Goal: Task Accomplishment & Management: Manage account settings

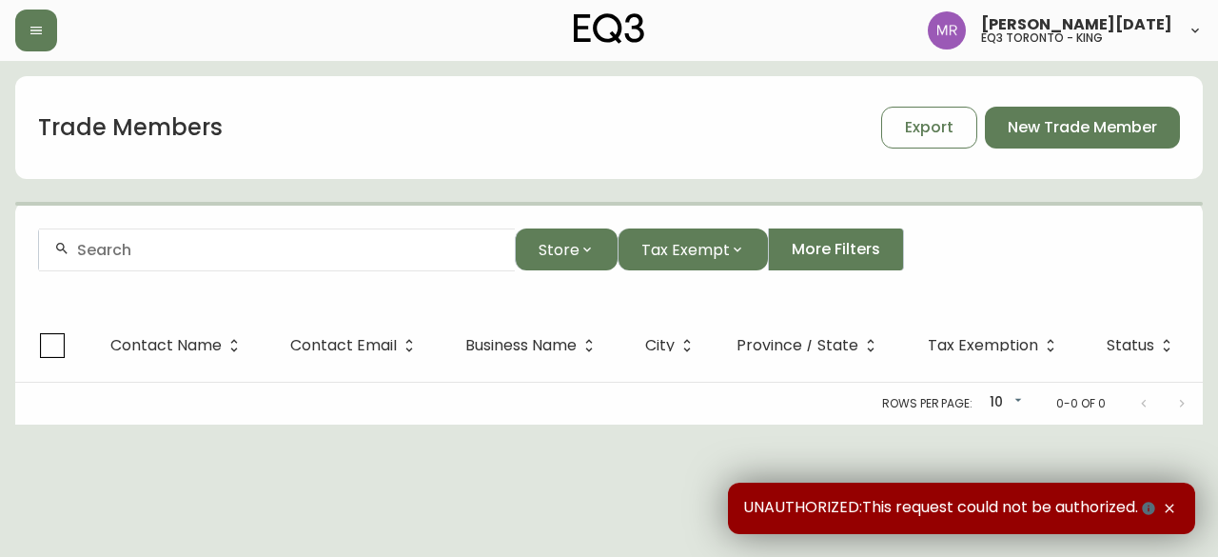
click at [388, 265] on div at bounding box center [277, 249] width 476 height 43
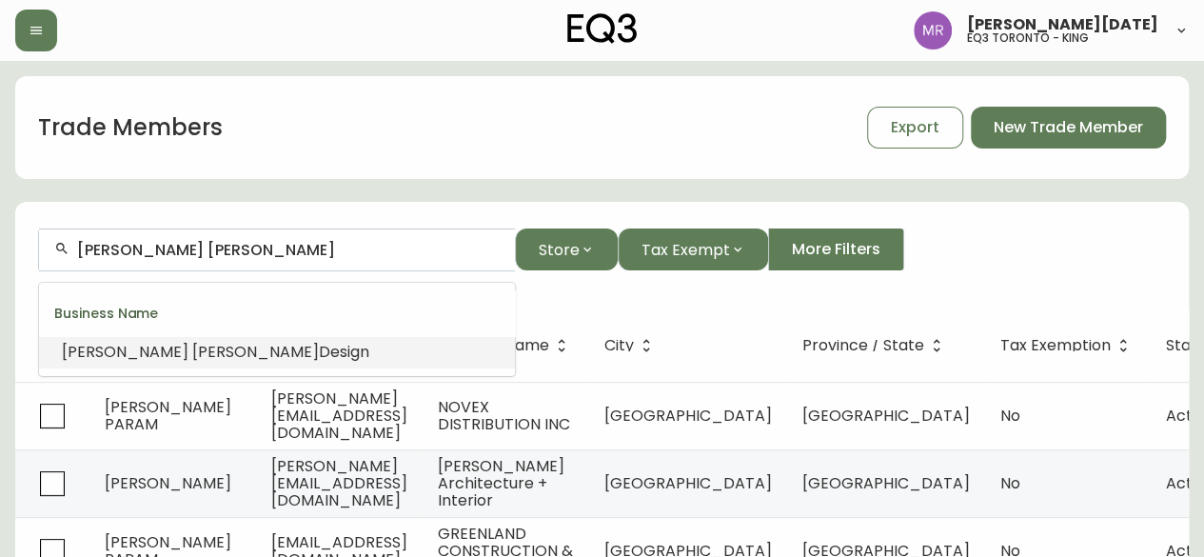
click at [192, 357] on span "[PERSON_NAME]" at bounding box center [255, 352] width 127 height 22
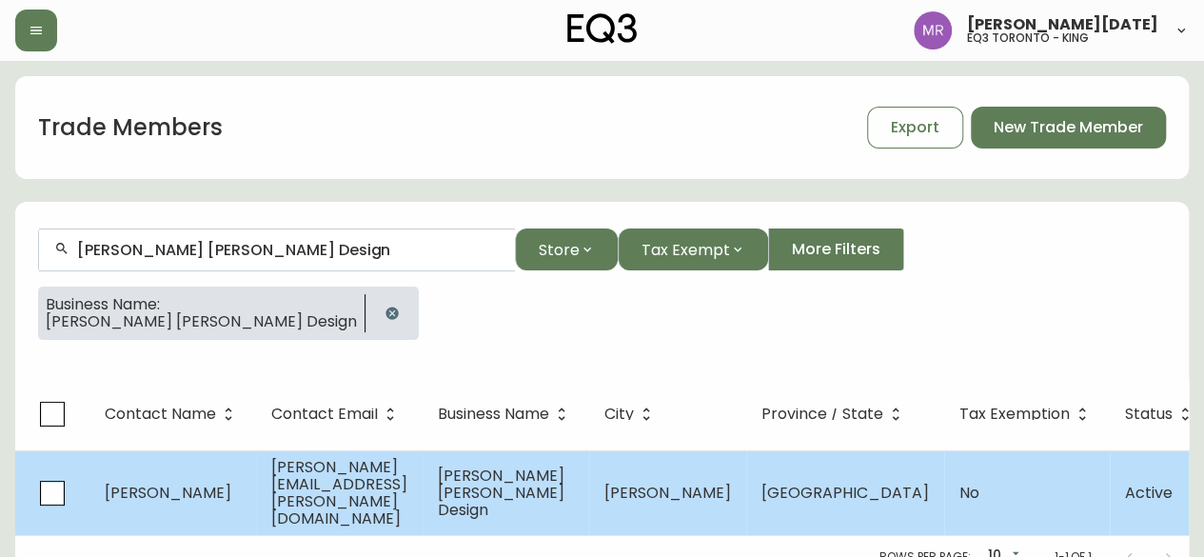
type input "[PERSON_NAME] [PERSON_NAME] Design"
click at [217, 496] on td "[PERSON_NAME]" at bounding box center [172, 492] width 167 height 85
select select "ON"
select select "CA"
select select "CA_EN"
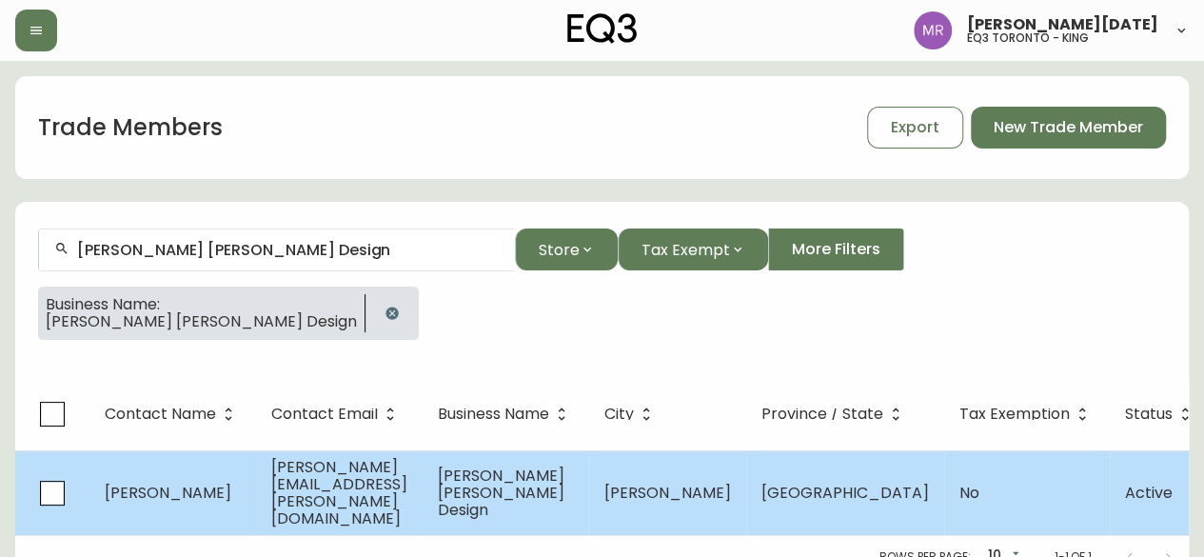
select select "Outreach from a Trade Rep"
select select "Interior Designer"
select select "false"
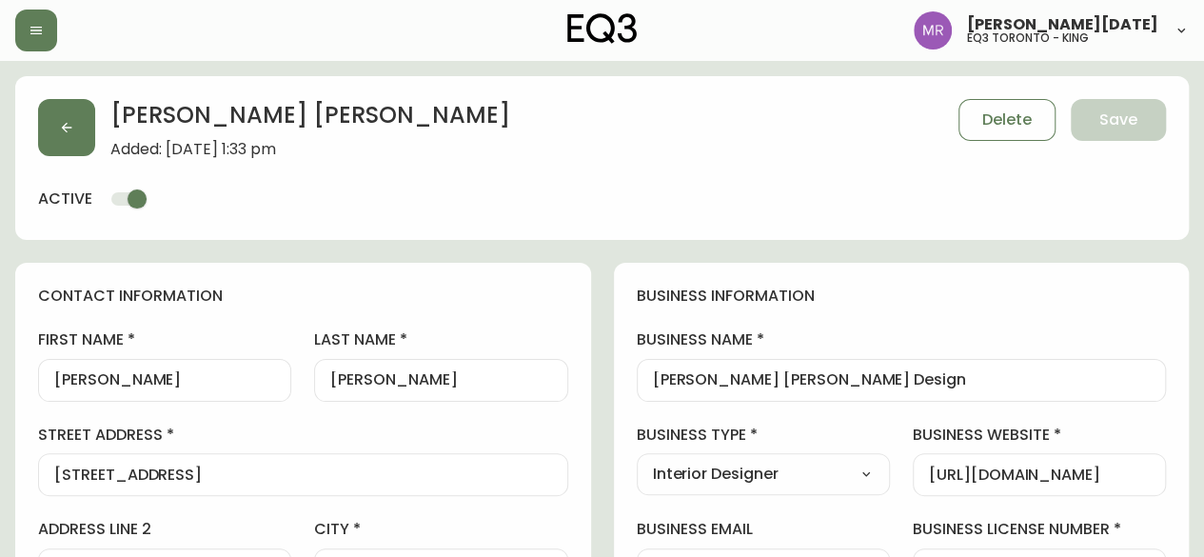
type input "EQ3 [GEOGRAPHIC_DATA]"
select select "cjw10z96q005b6gs00r6w7pwt"
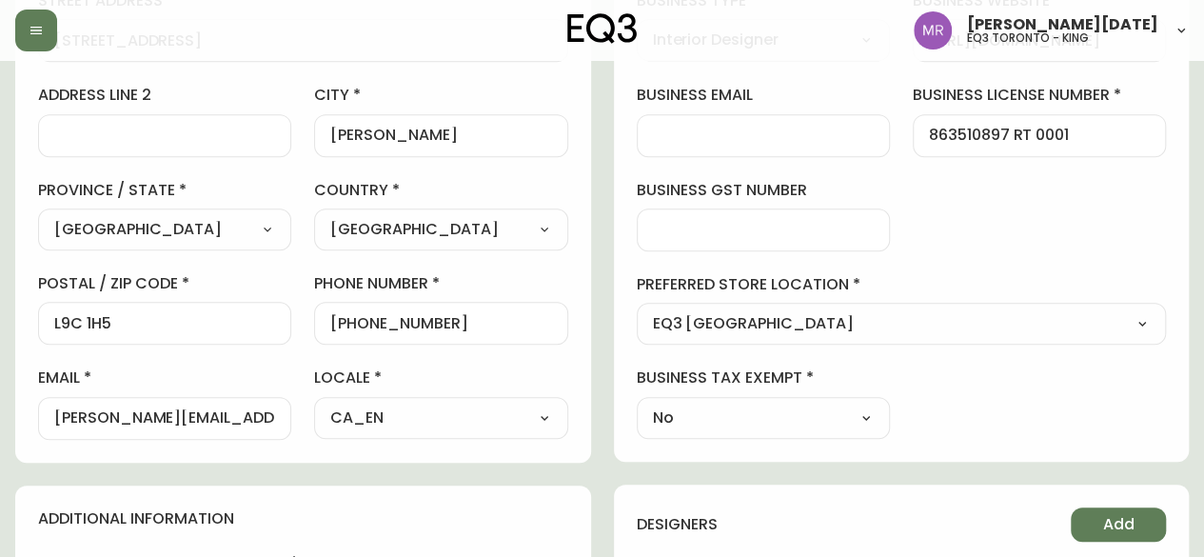
scroll to position [476, 0]
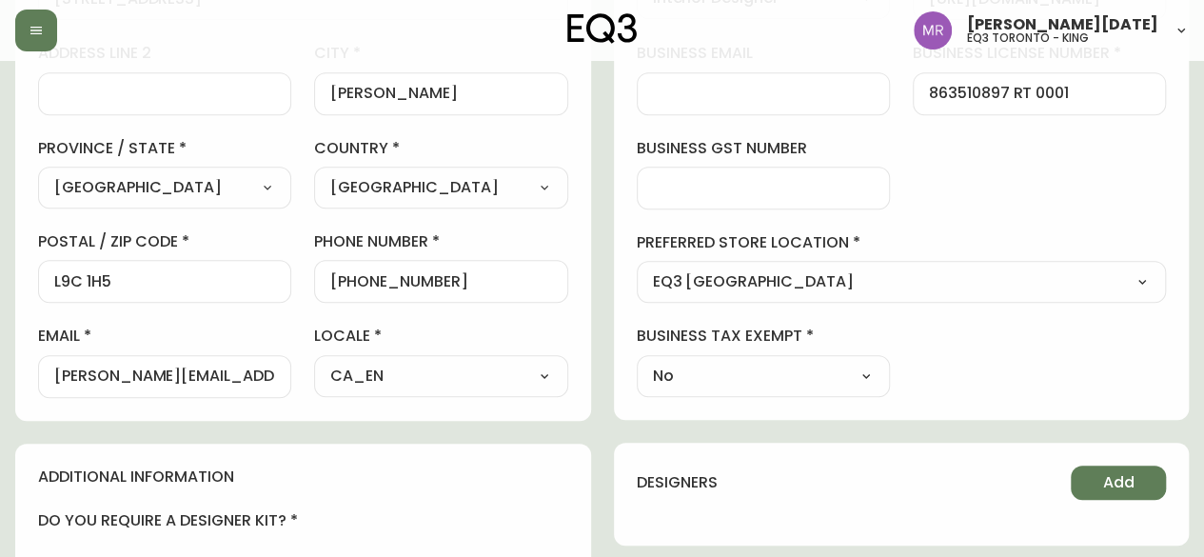
click at [265, 369] on input "[PERSON_NAME][EMAIL_ADDRESS][PERSON_NAME][DOMAIN_NAME]" at bounding box center [164, 376] width 221 height 18
click at [263, 371] on input "[PERSON_NAME][EMAIL_ADDRESS][PERSON_NAME][DOMAIN_NAME]" at bounding box center [164, 376] width 221 height 18
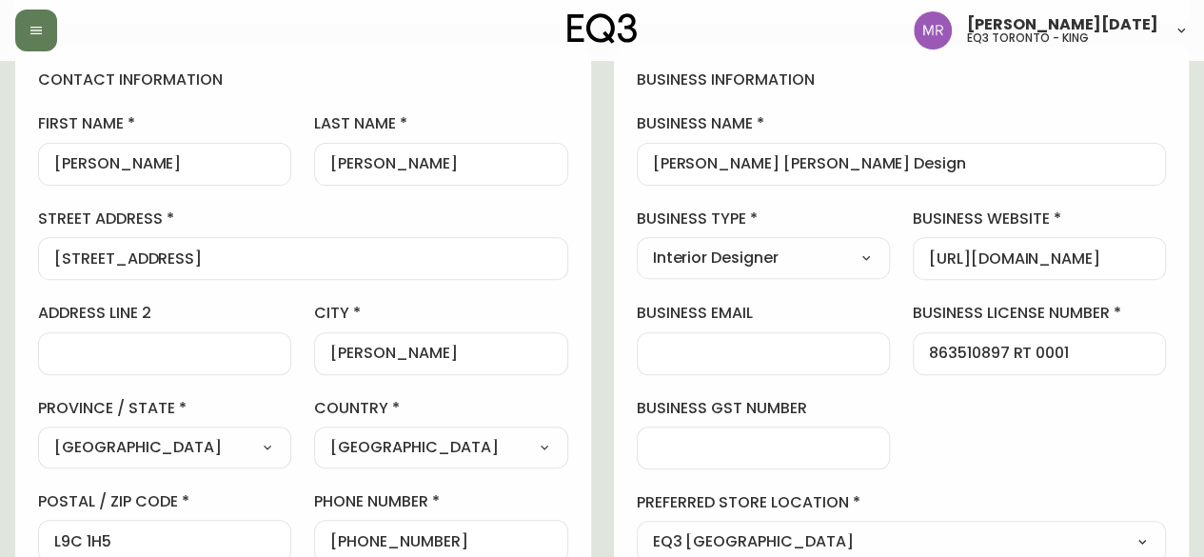
scroll to position [190, 0]
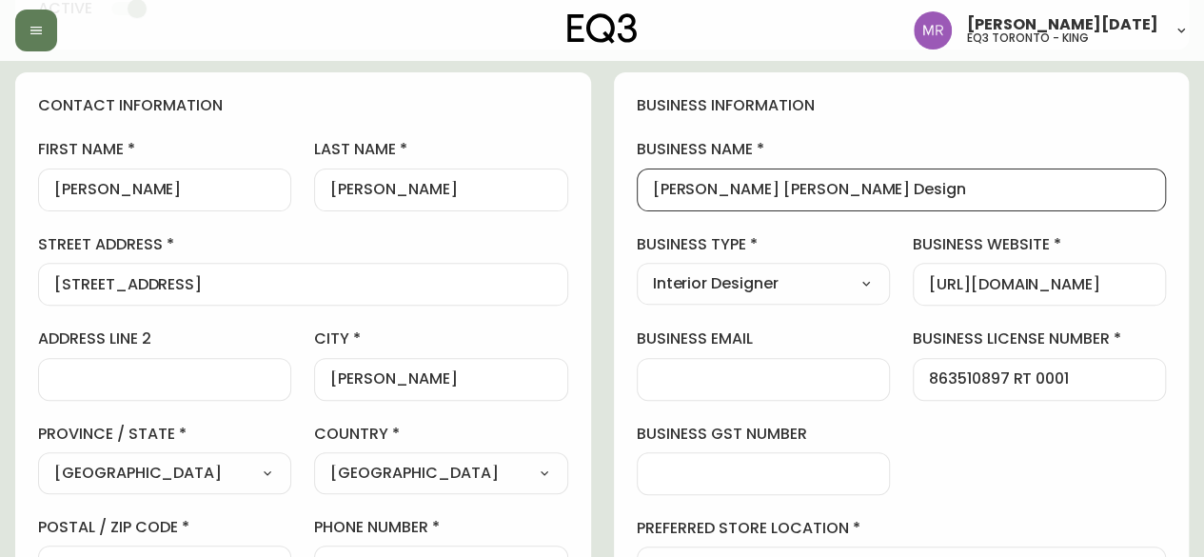
drag, startPoint x: 837, startPoint y: 188, endPoint x: 613, endPoint y: 187, distance: 224.6
click at [614, 187] on div "business information business name [PERSON_NAME] [PERSON_NAME] Design business …" at bounding box center [902, 388] width 576 height 633
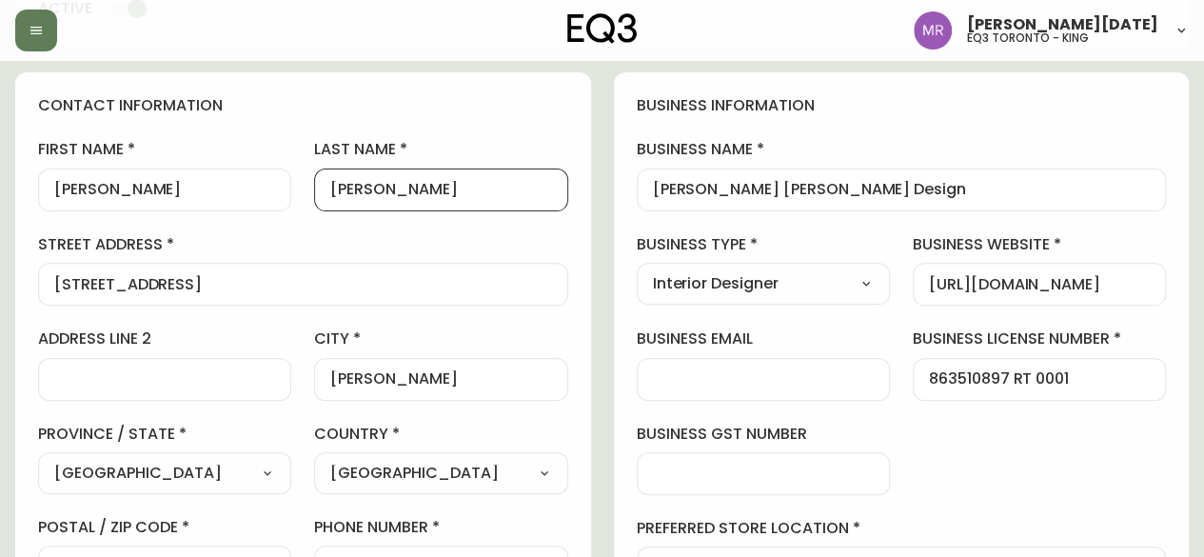
scroll to position [0, 0]
drag, startPoint x: 431, startPoint y: 194, endPoint x: 333, endPoint y: 193, distance: 98.0
click at [333, 193] on input "[PERSON_NAME]" at bounding box center [440, 190] width 221 height 18
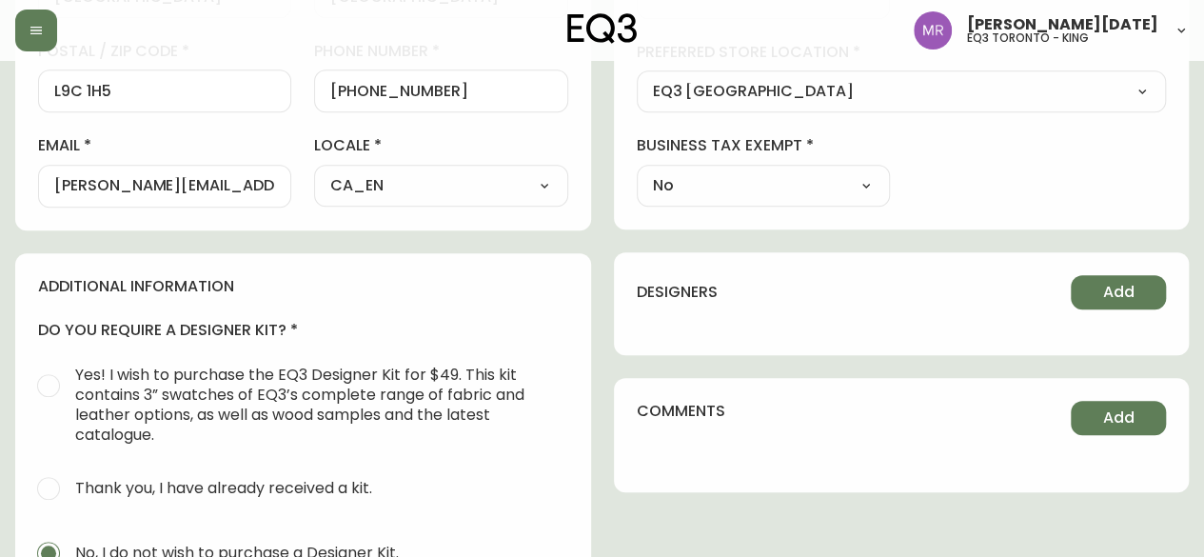
click at [606, 284] on div "contact information first name [PERSON_NAME] name [PERSON_NAME][GEOGRAPHIC_DATA…" at bounding box center [601, 229] width 1173 height 1265
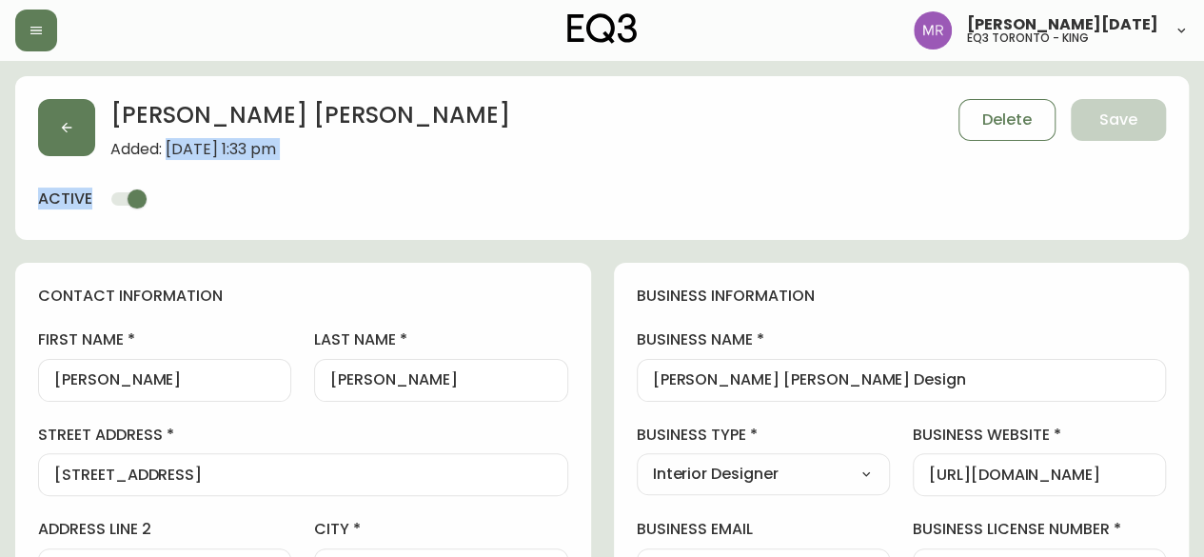
drag, startPoint x: 167, startPoint y: 151, endPoint x: 377, endPoint y: 170, distance: 210.2
click at [377, 170] on div "[PERSON_NAME] Added: [DATE] 1:33 pm Delete Save active" at bounding box center [601, 158] width 1173 height 164
click at [62, 113] on button "button" at bounding box center [66, 127] width 57 height 57
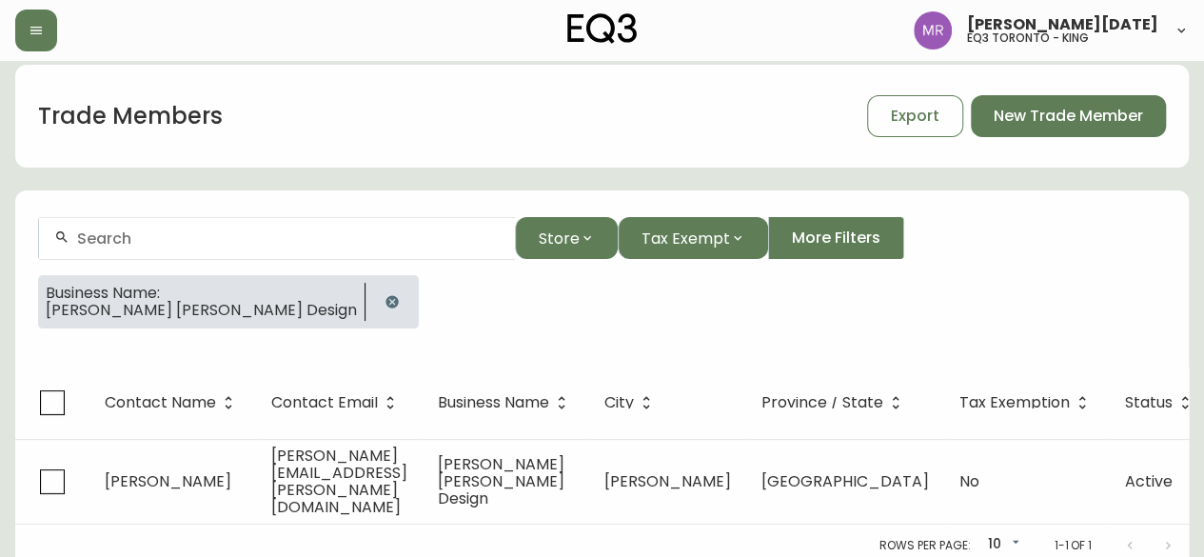
scroll to position [15, 0]
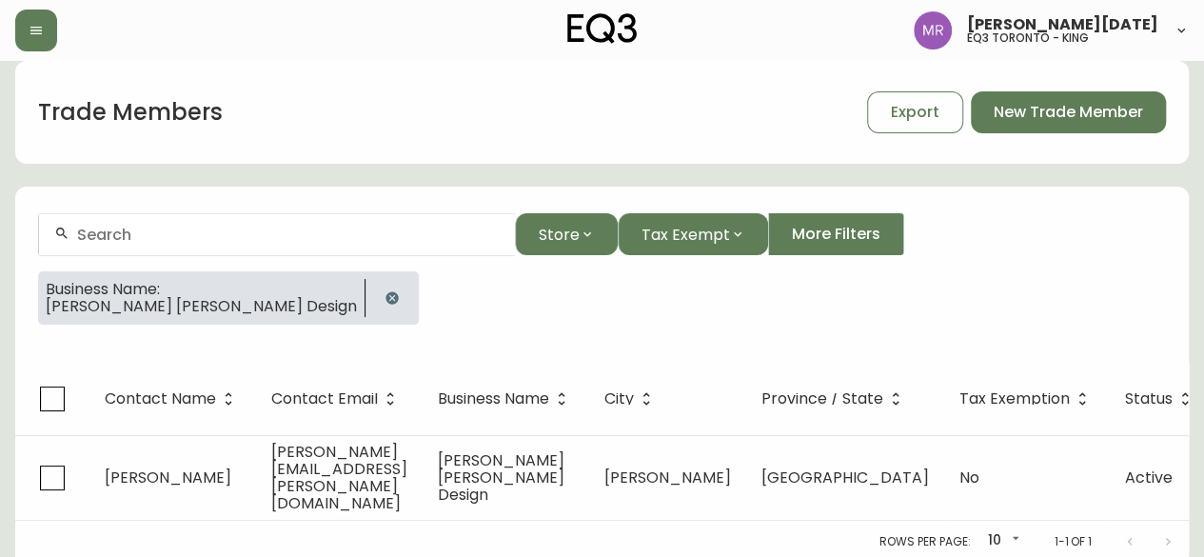
click at [385, 292] on icon "button" at bounding box center [391, 297] width 12 height 12
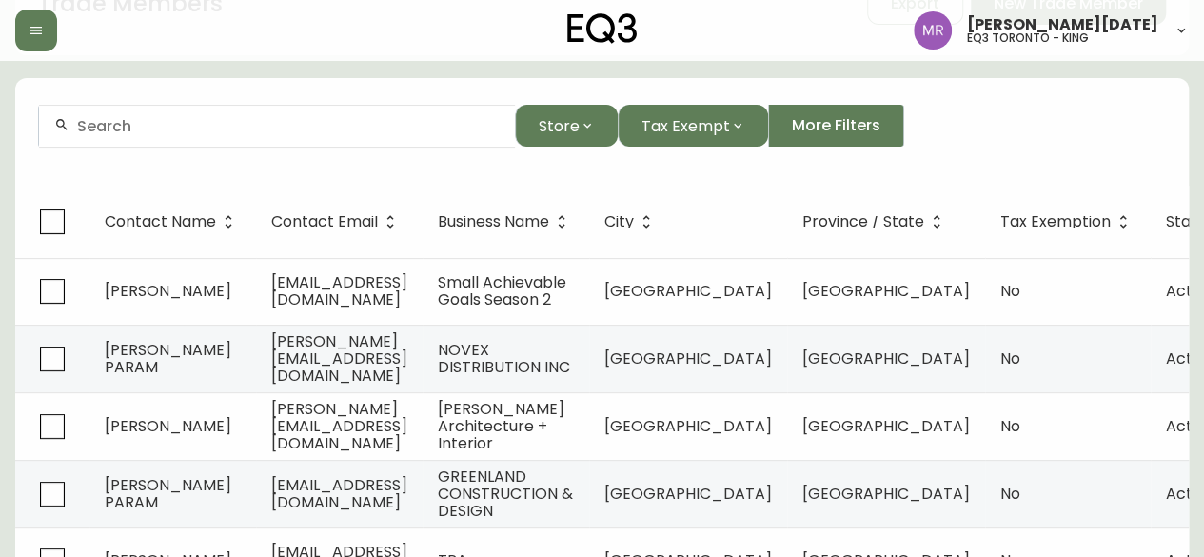
scroll to position [95, 0]
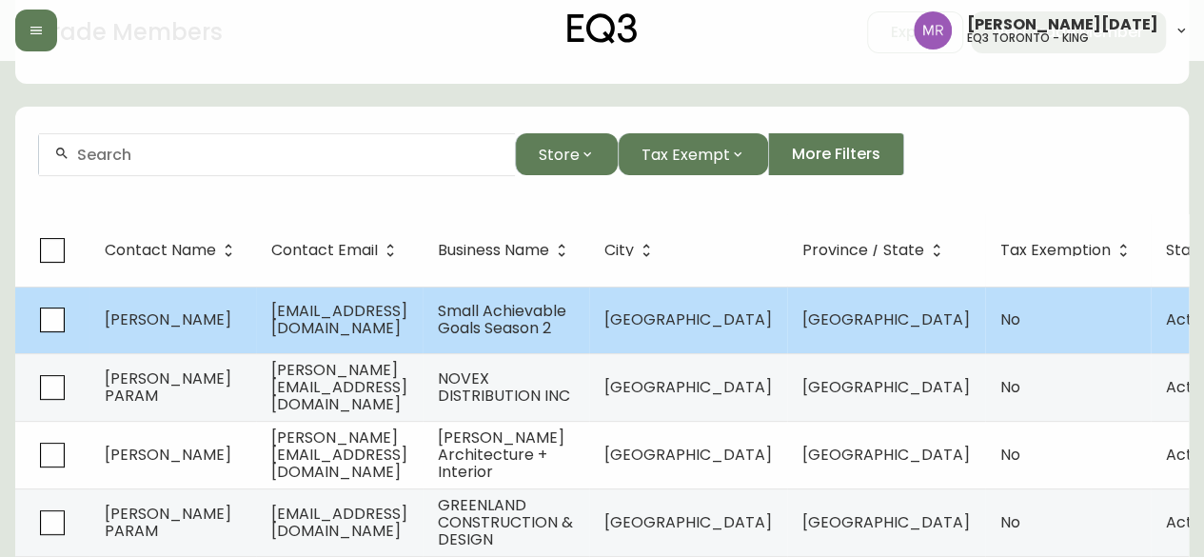
click at [215, 323] on td "[PERSON_NAME]" at bounding box center [172, 319] width 167 height 67
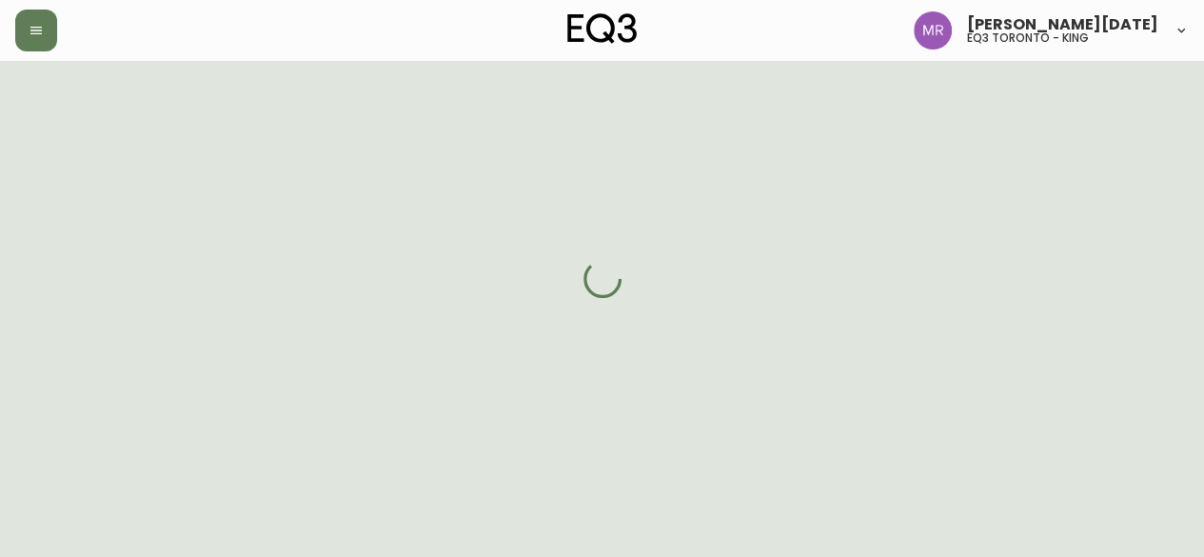
select select "ON"
select select "CA"
select select "CA_EN"
select select "Other"
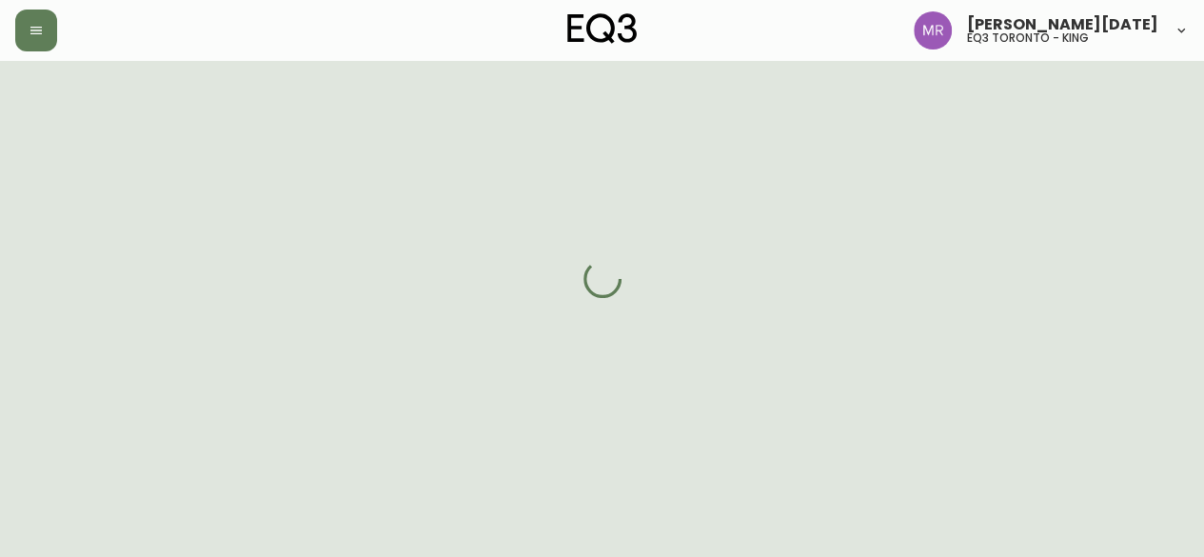
select select "cjw10z96s008u6gs0ccm7hd19"
select select "false"
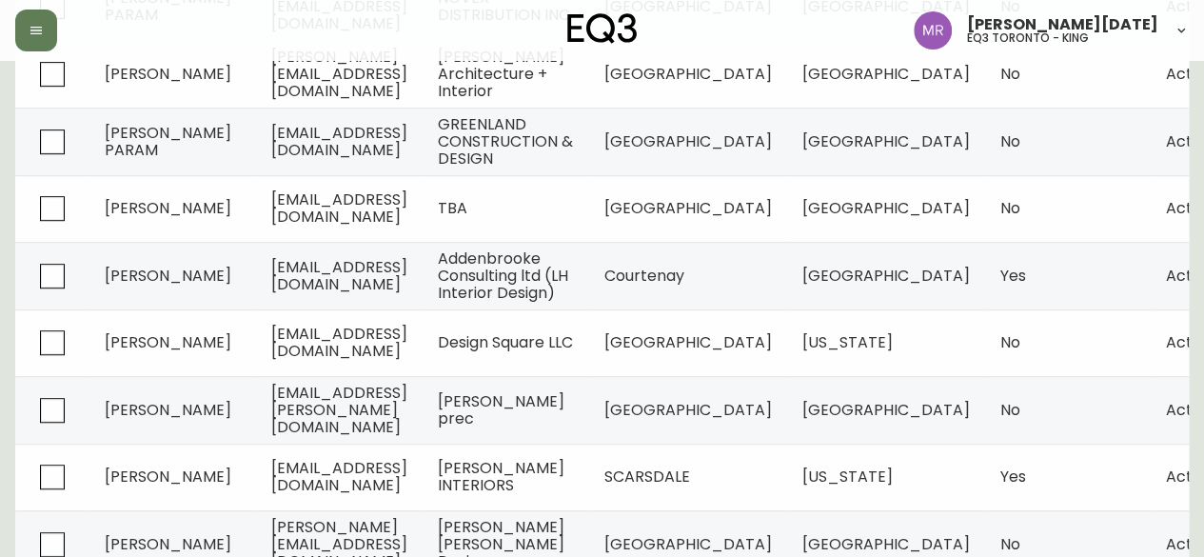
scroll to position [548, 0]
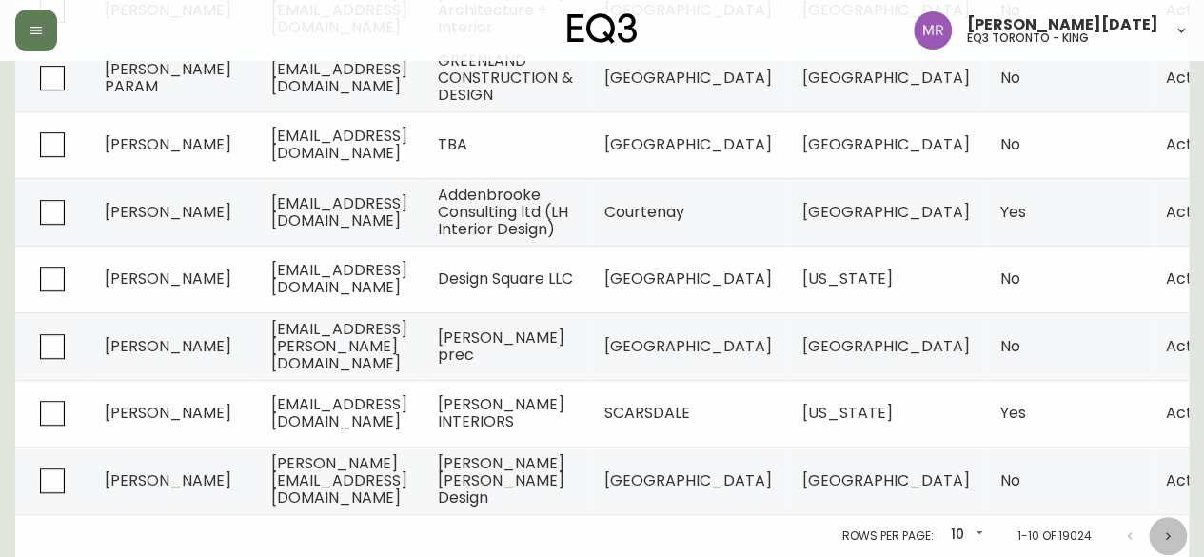
click at [1168, 536] on icon "Next page" at bounding box center [1168, 535] width 5 height 8
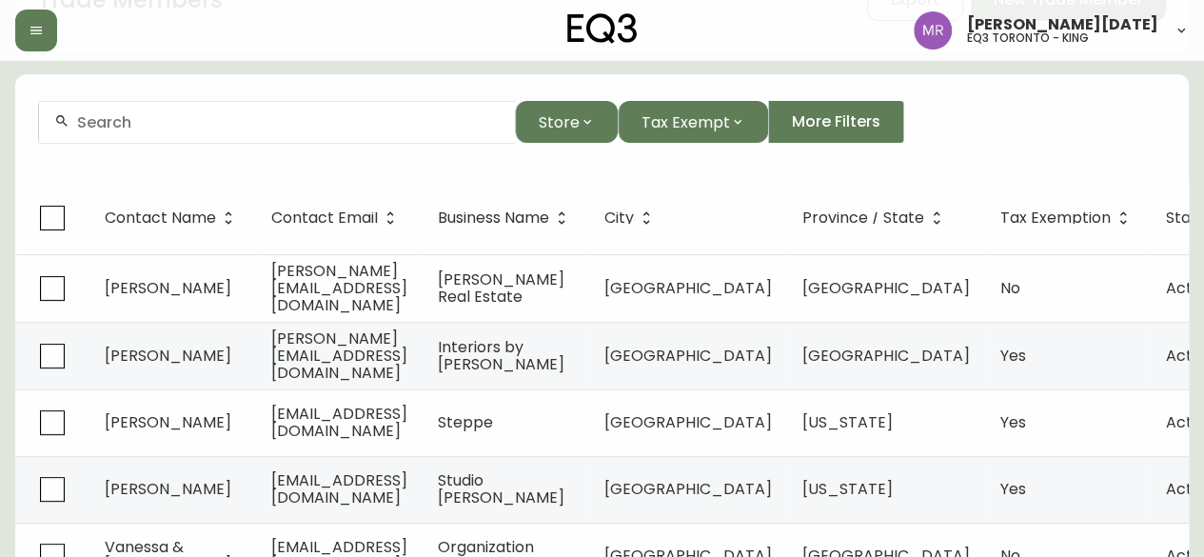
scroll to position [190, 0]
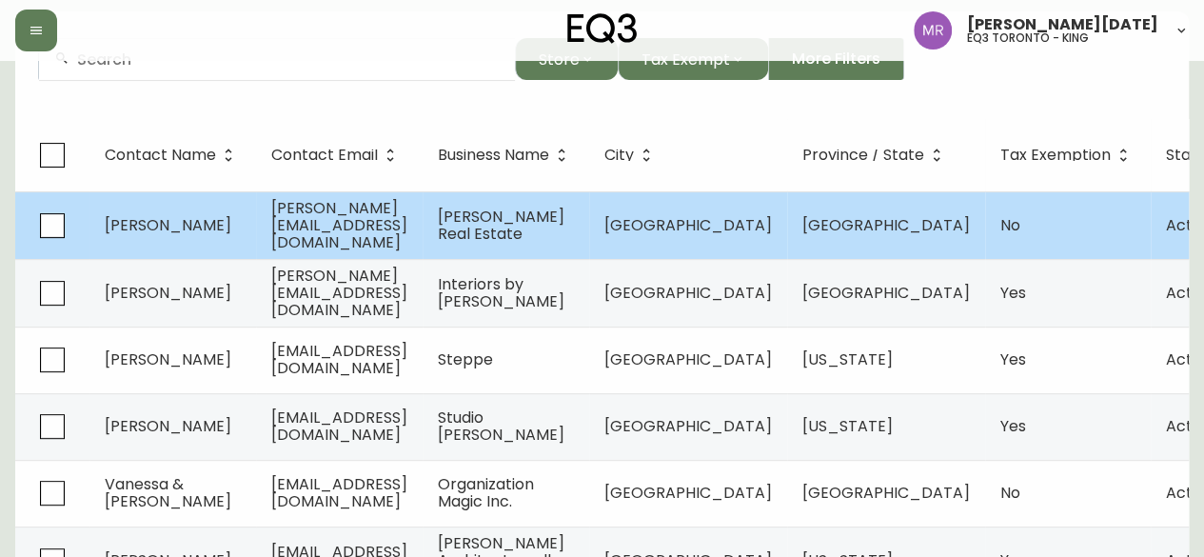
click at [422, 235] on td "[PERSON_NAME][EMAIL_ADDRESS][DOMAIN_NAME]" at bounding box center [339, 225] width 167 height 68
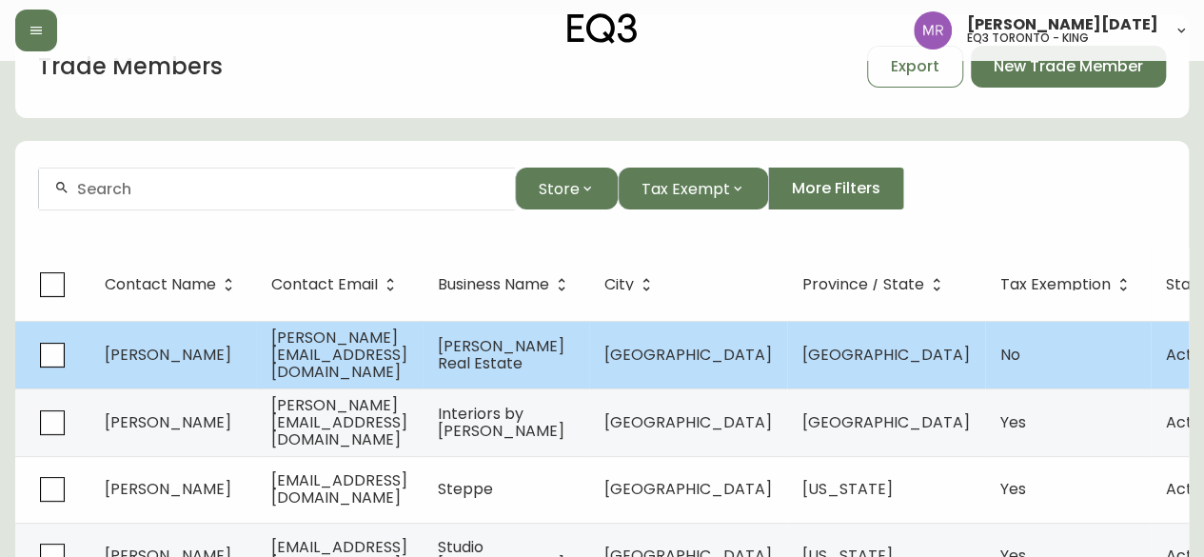
select select "ON"
select select "CA"
select select "CA_EN"
select select "Other"
select select "Real Estate Agent"
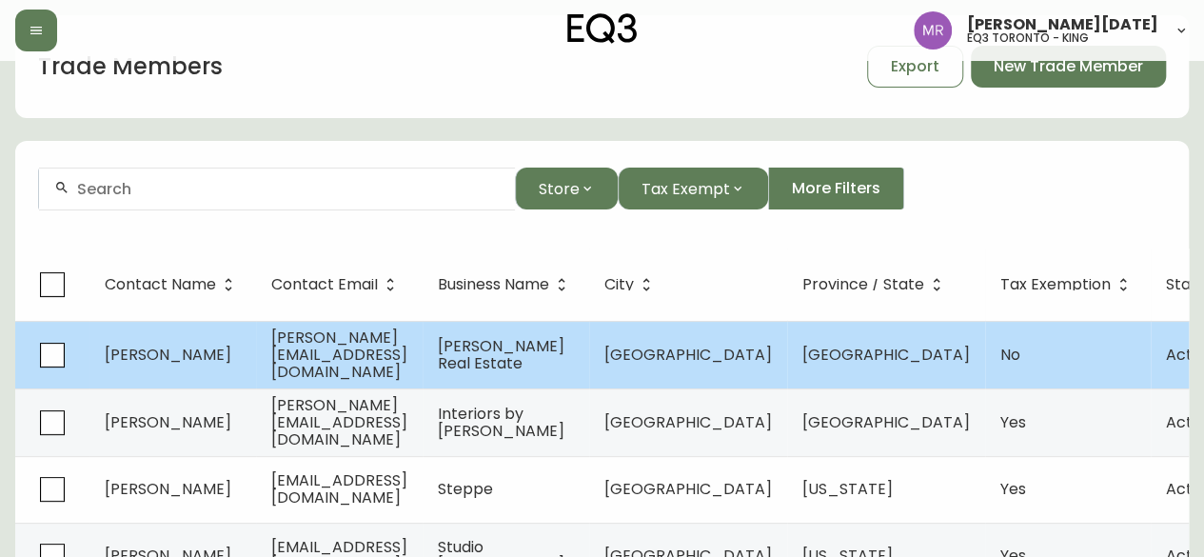
select select "false"
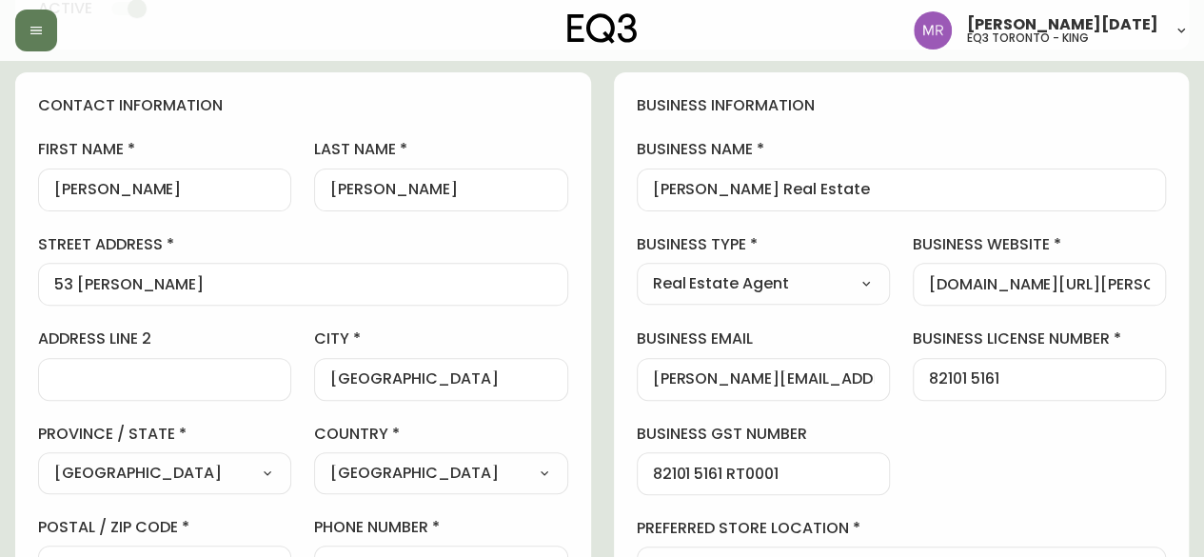
type input "EQ3 [GEOGRAPHIC_DATA] - [PERSON_NAME]"
select select "cjw10z96s008u6gs0ccm7hd19"
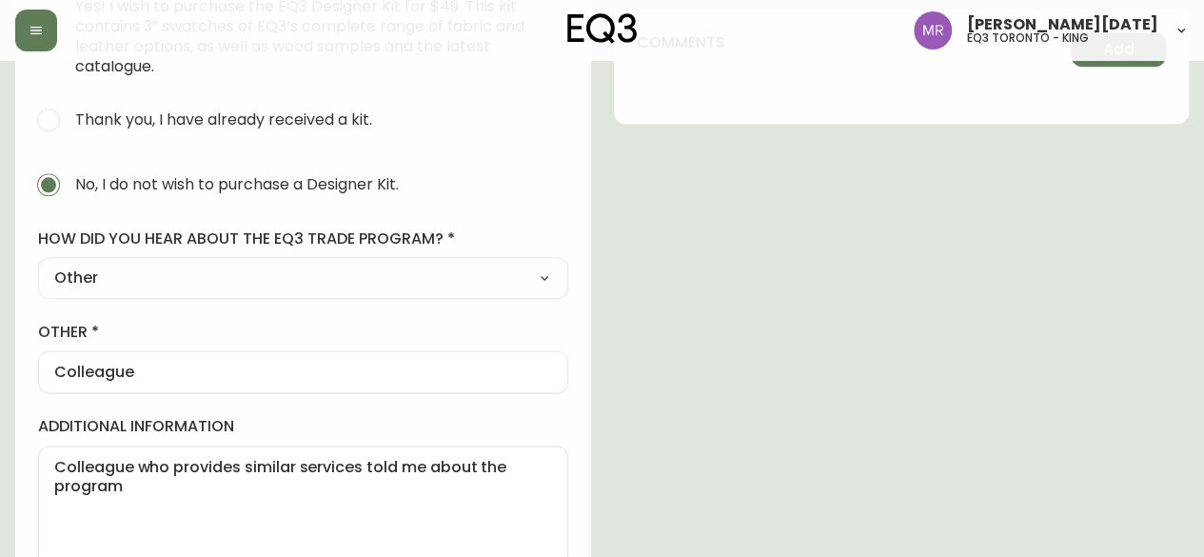
scroll to position [1047, 0]
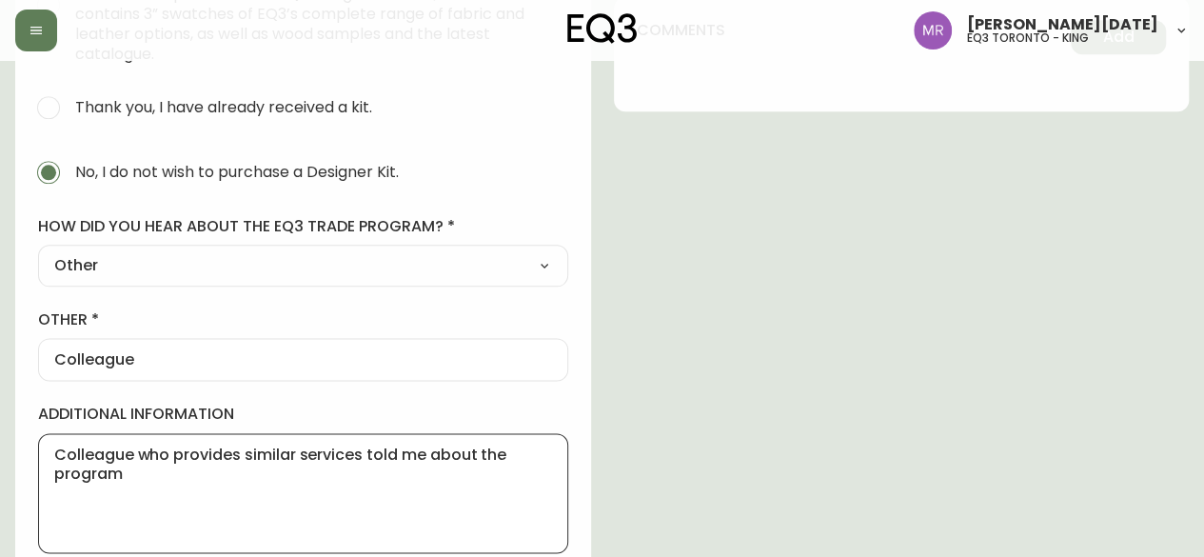
drag, startPoint x: 250, startPoint y: 454, endPoint x: 548, endPoint y: 471, distance: 298.3
click at [548, 471] on textarea "Colleague who provides similar services told me about the program" at bounding box center [303, 492] width 498 height 95
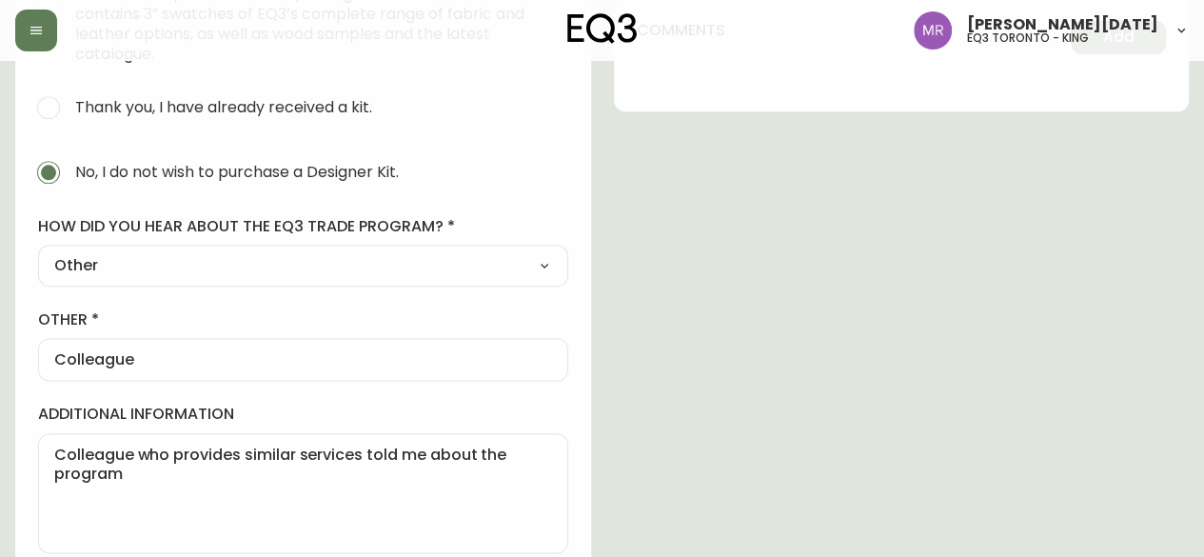
click at [464, 414] on label "additional information" at bounding box center [303, 413] width 530 height 21
click at [464, 445] on textarea "Colleague who provides similar services told me about the program" at bounding box center [303, 492] width 498 height 95
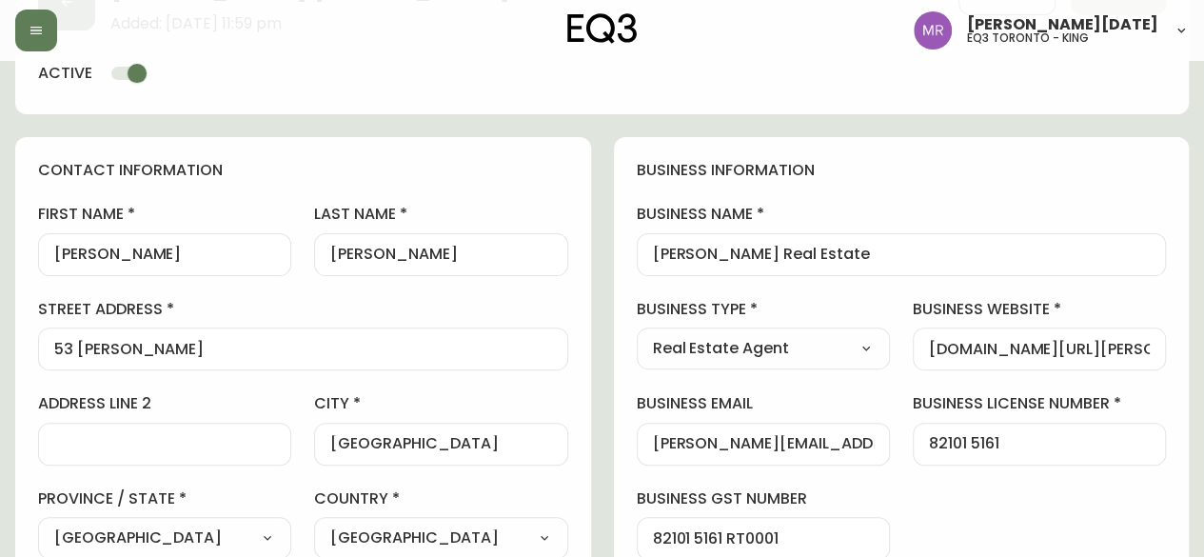
scroll to position [666, 0]
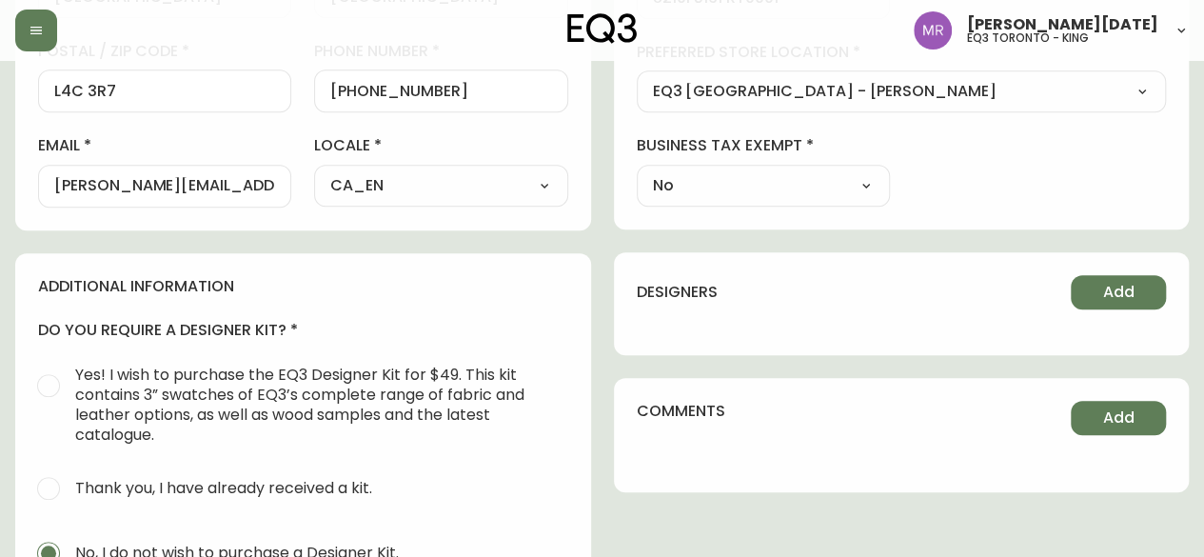
click at [609, 360] on div "contact information first name [PERSON_NAME] last name [PERSON_NAME][GEOGRAPHIC…" at bounding box center [601, 277] width 1173 height 1360
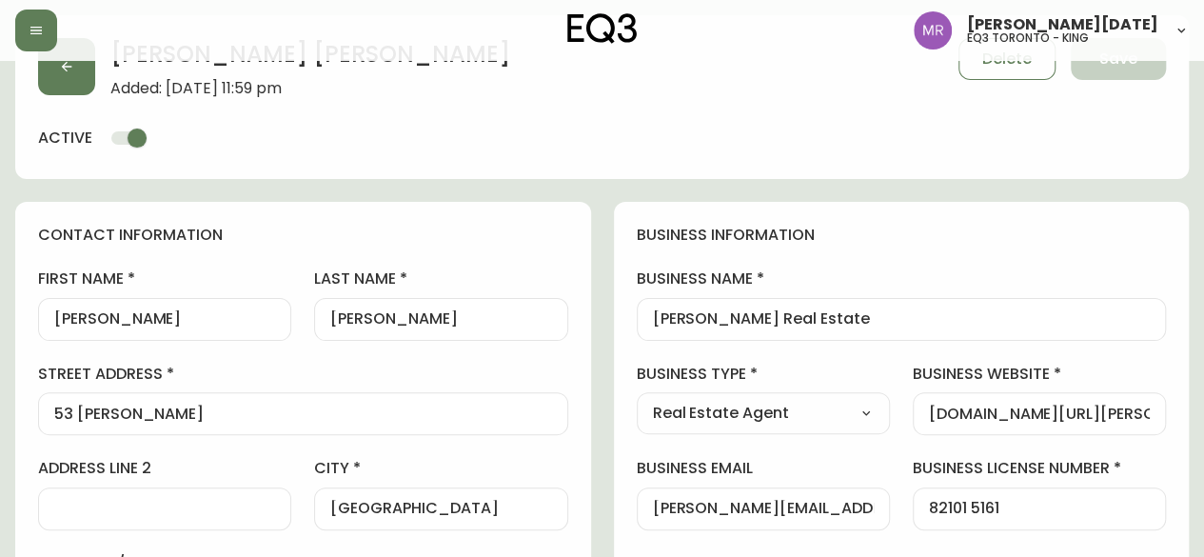
scroll to position [0, 0]
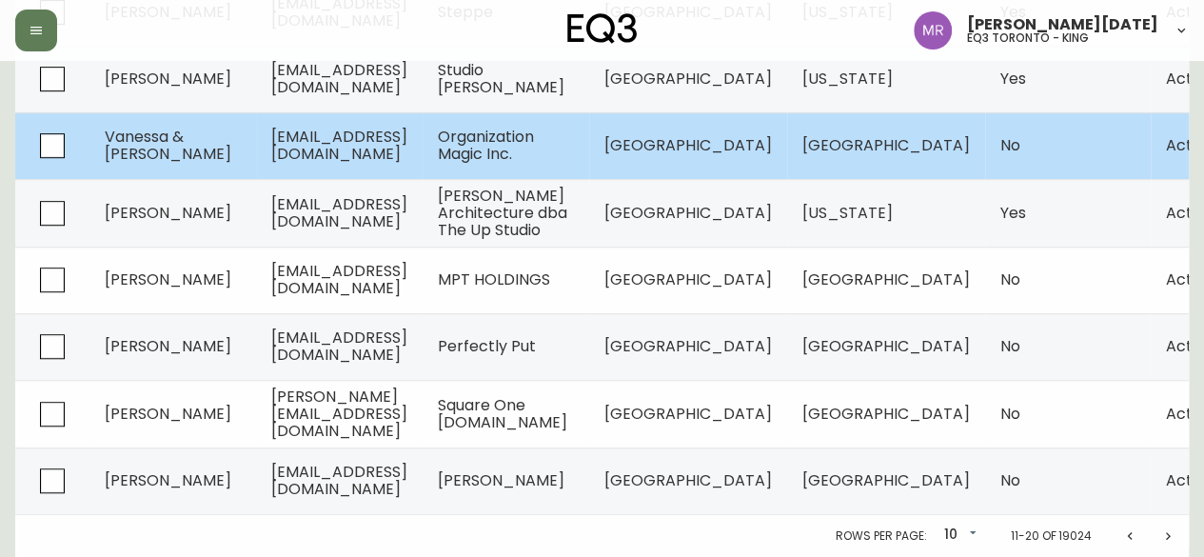
scroll to position [547, 0]
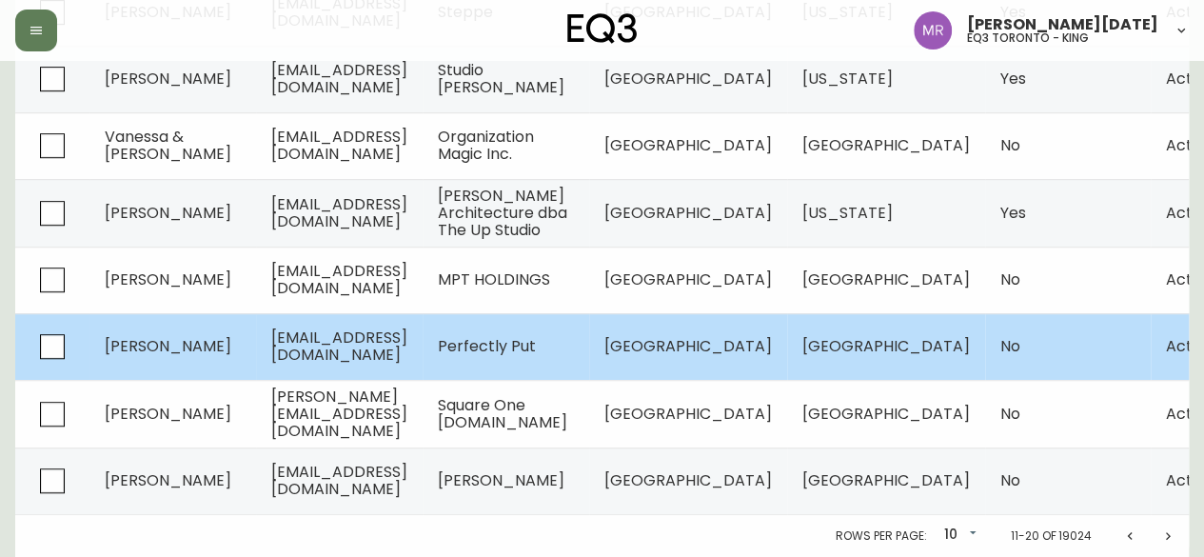
click at [422, 334] on td "[EMAIL_ADDRESS][DOMAIN_NAME]" at bounding box center [339, 346] width 167 height 67
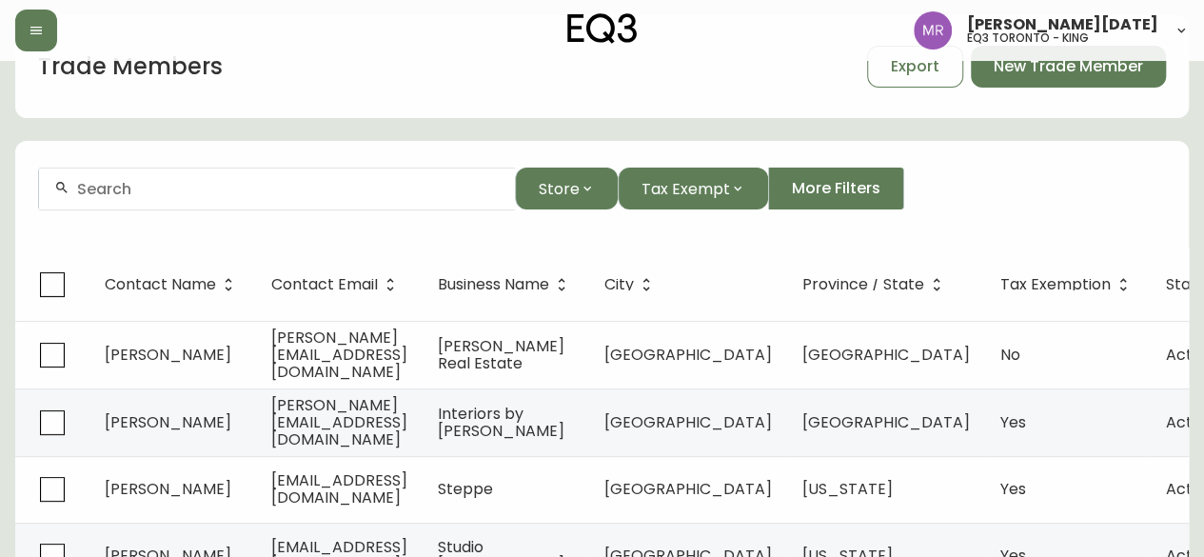
select select "ON"
select select "CA"
select select "CA_EN"
select select "Other"
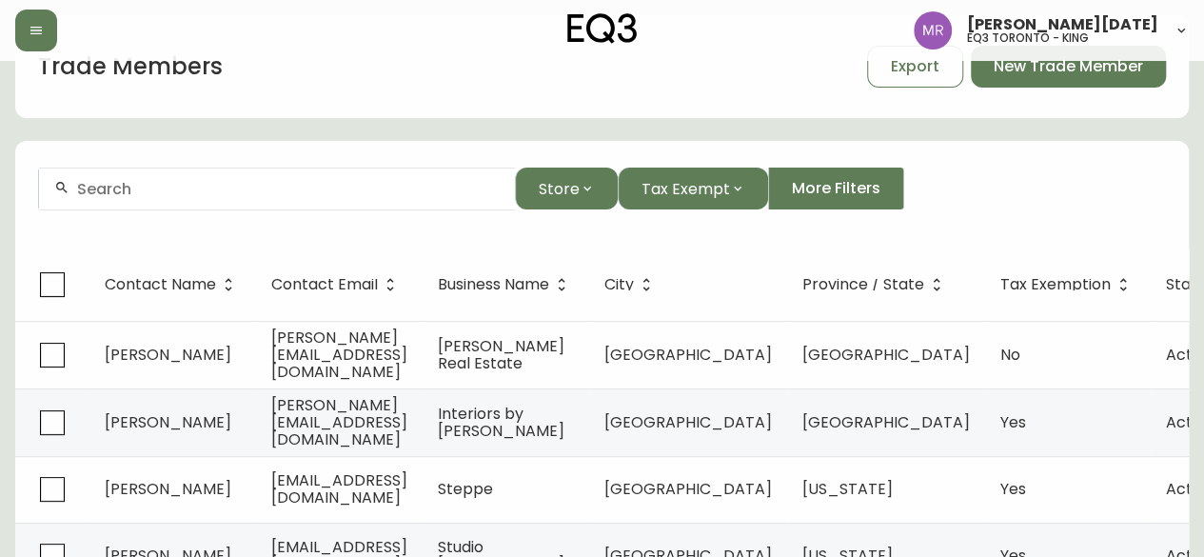
select select "false"
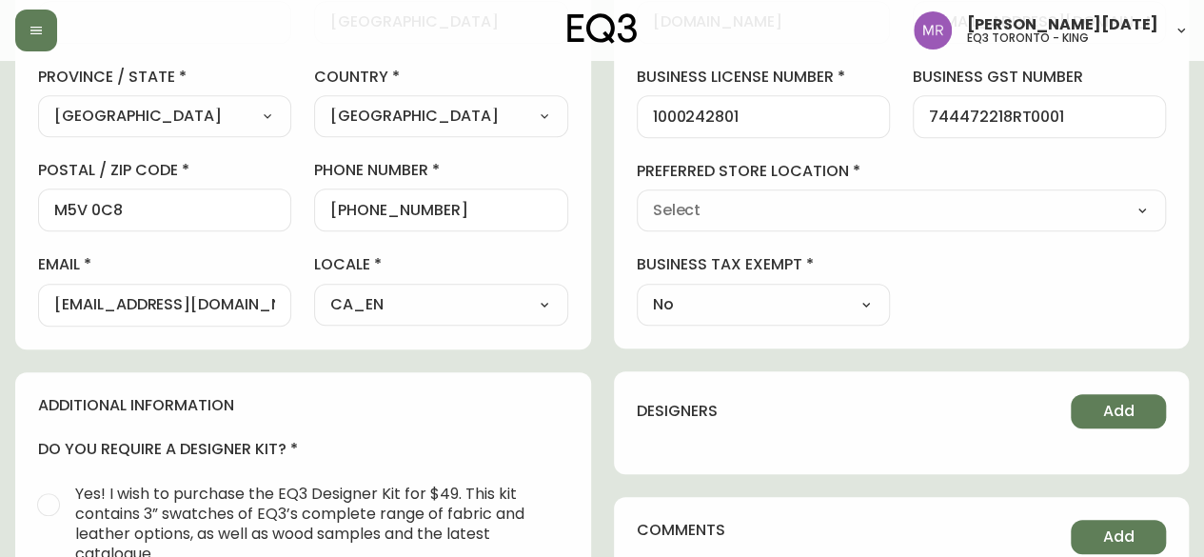
type input "EQ3 [GEOGRAPHIC_DATA] - [PERSON_NAME]"
select select "cjw10z96s008u6gs0ccm7hd19"
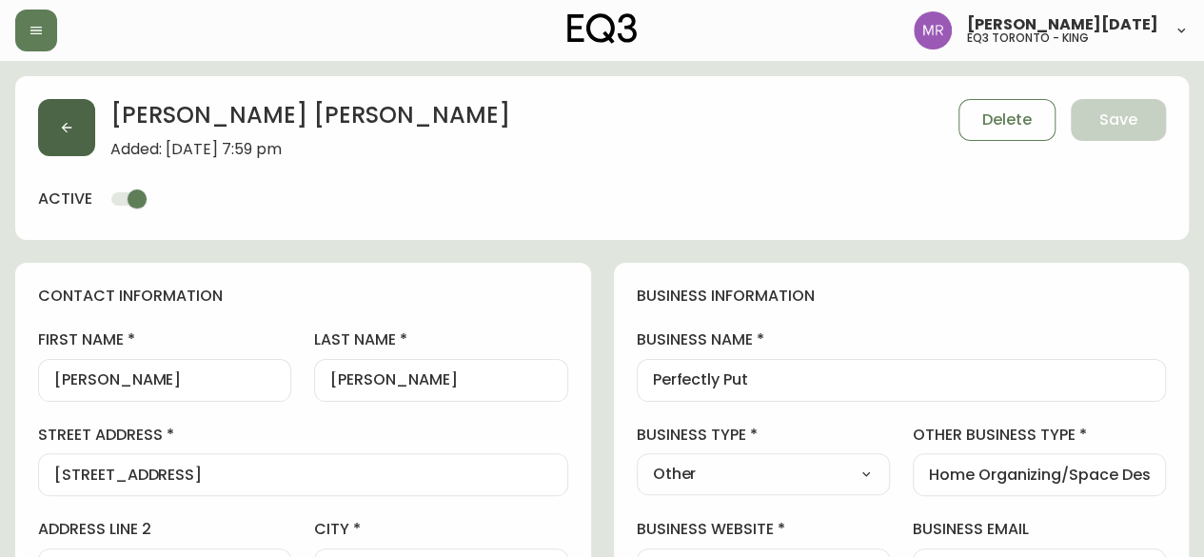
click at [76, 119] on button "button" at bounding box center [66, 127] width 57 height 57
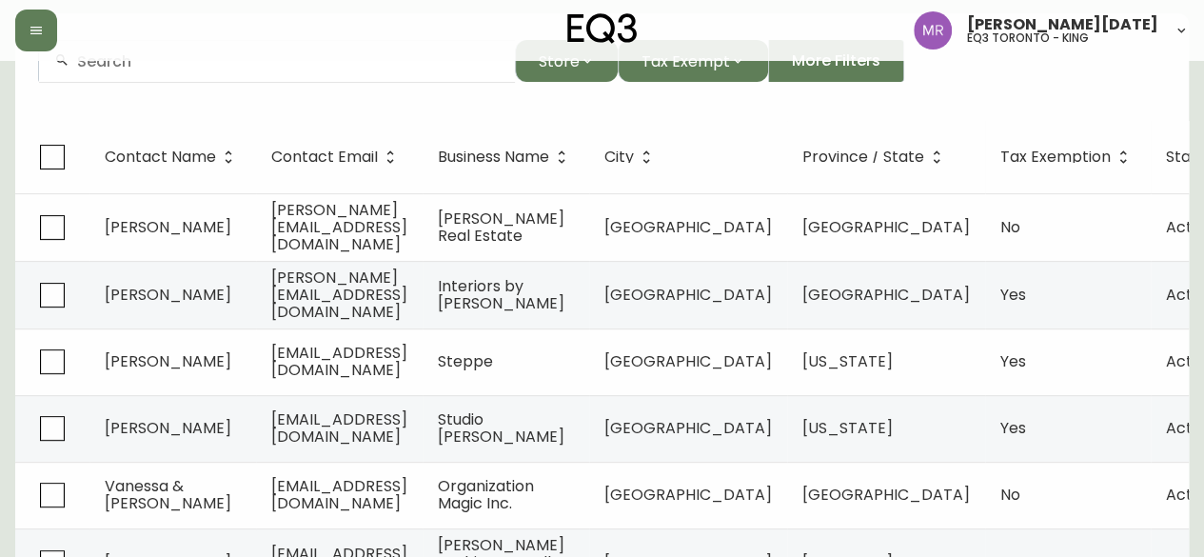
scroll to position [547, 0]
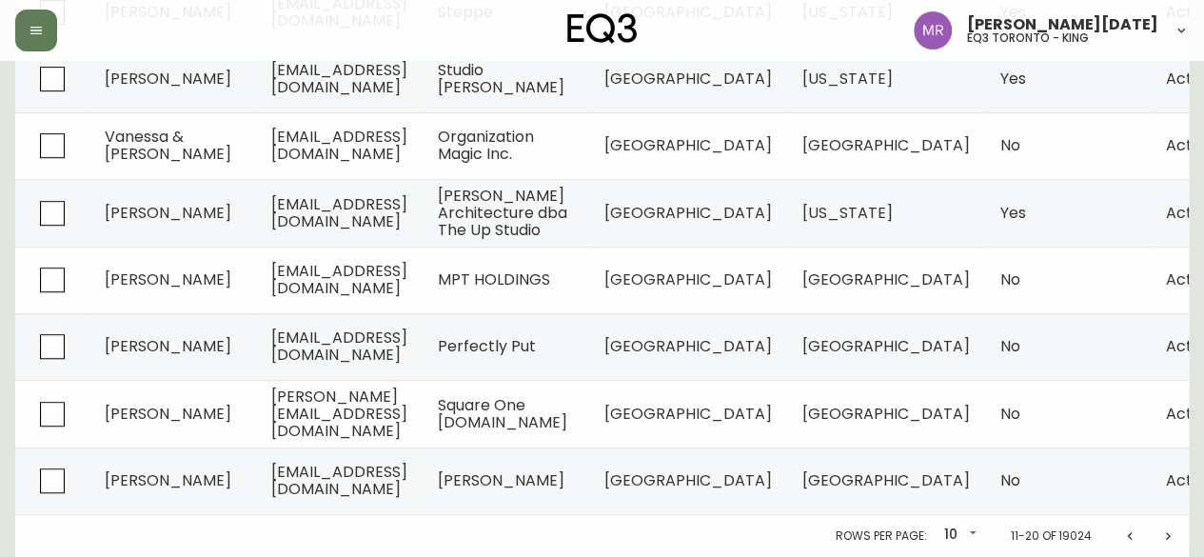
click at [1163, 536] on icon "Next page" at bounding box center [1167, 535] width 15 height 15
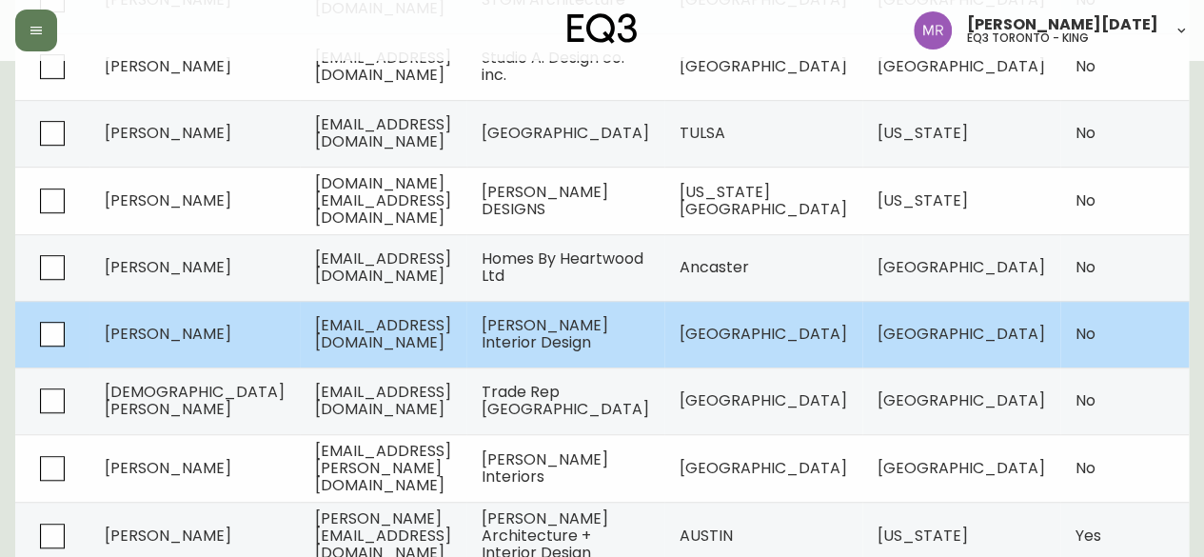
scroll to position [453, 0]
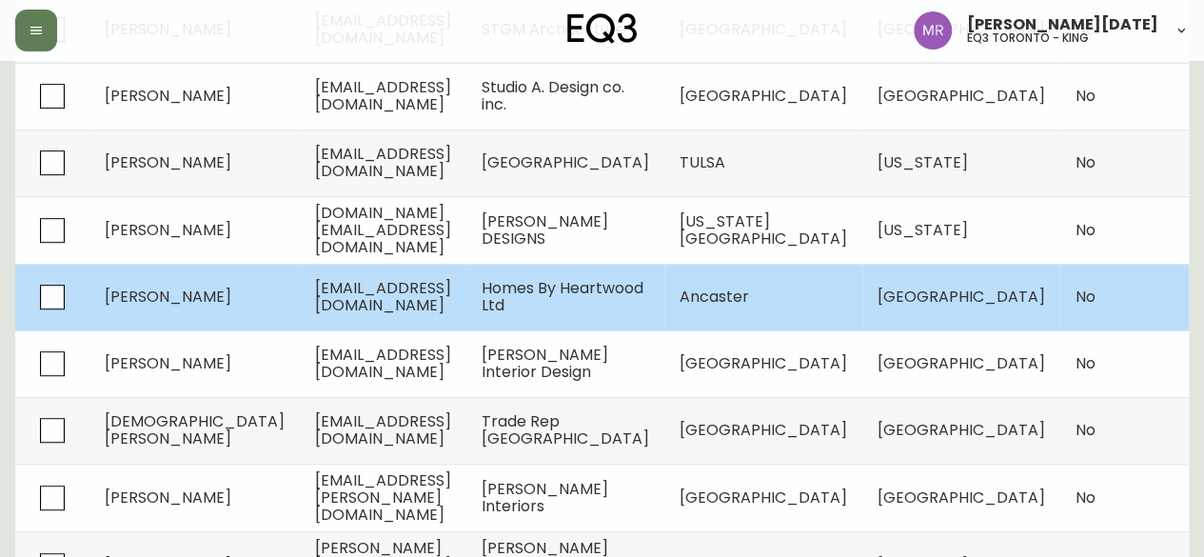
click at [466, 312] on td "[EMAIL_ADDRESS][DOMAIN_NAME]" at bounding box center [383, 297] width 167 height 67
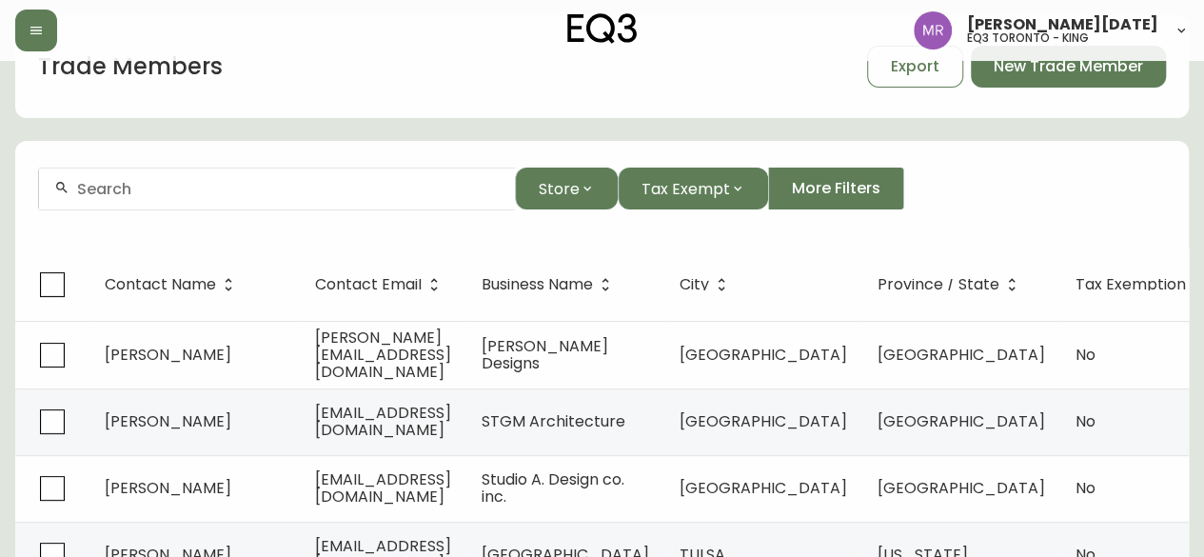
select select "ON"
select select "CA"
select select "CA_EN"
select select "Advertisement"
select select "Home Builder"
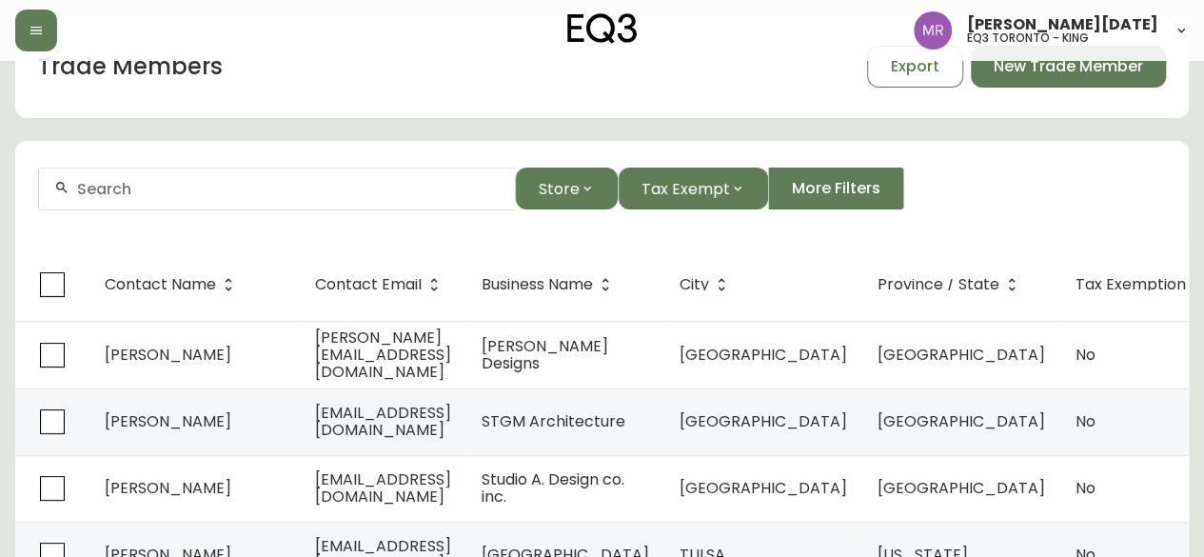
select select "false"
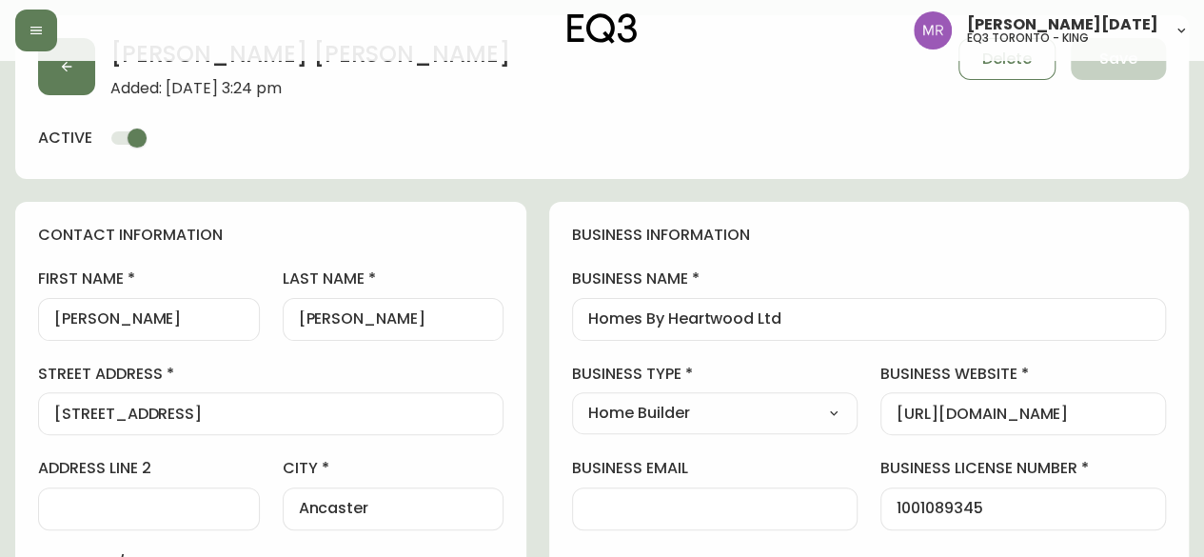
type input "EQ3 [GEOGRAPHIC_DATA]"
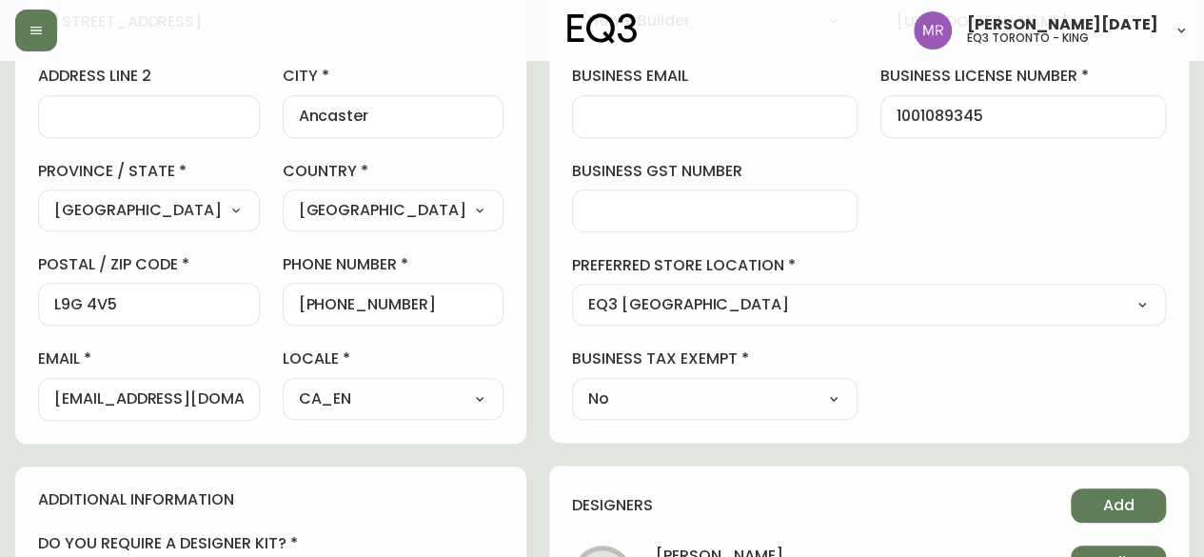
select select "cjw10z96q005b6gs00r6w7pwt"
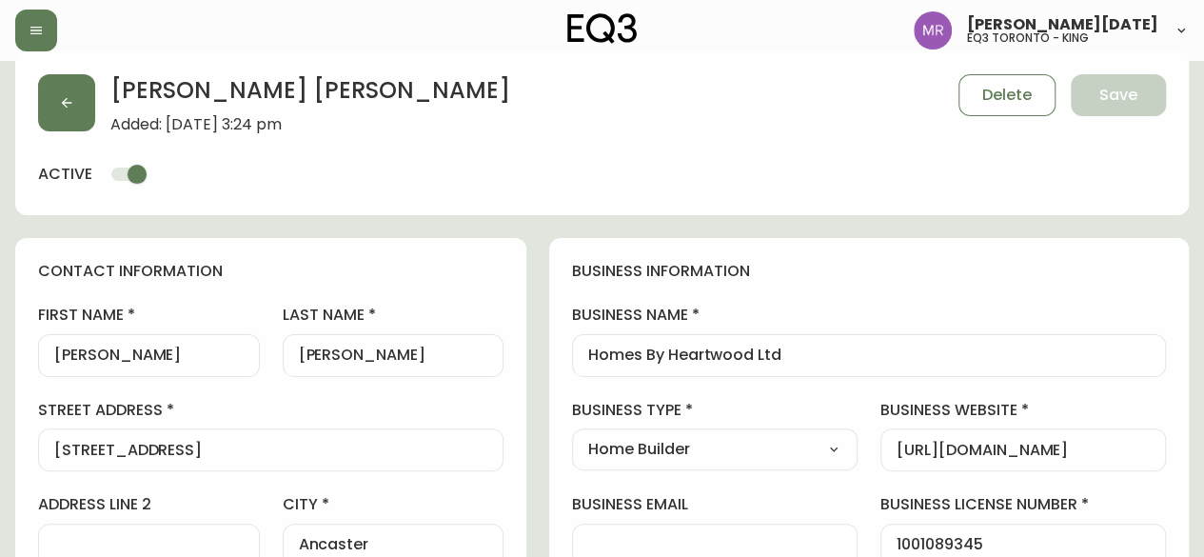
scroll to position [0, 0]
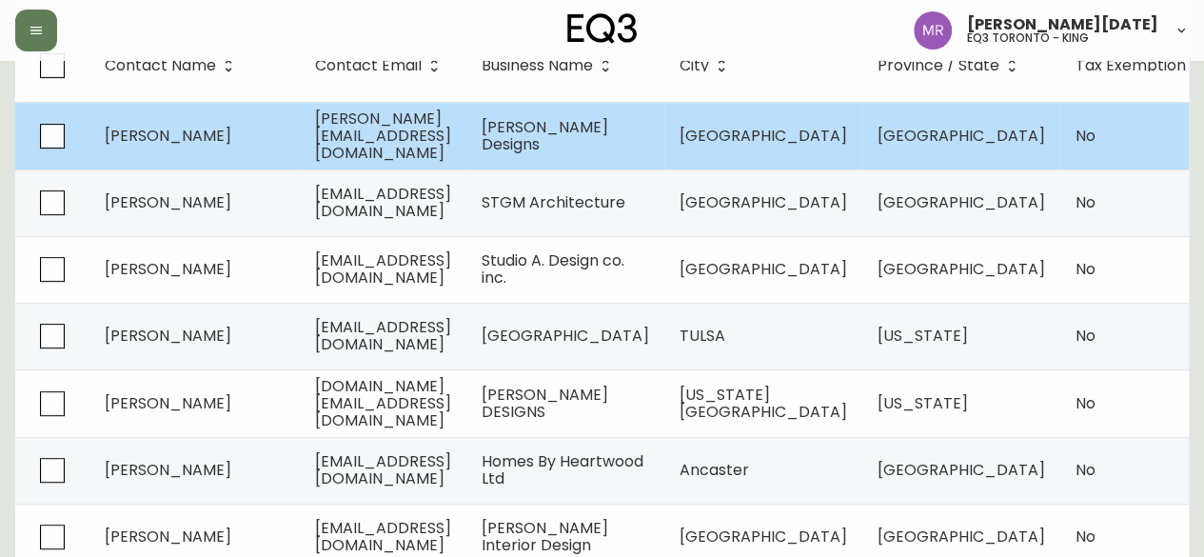
scroll to position [285, 0]
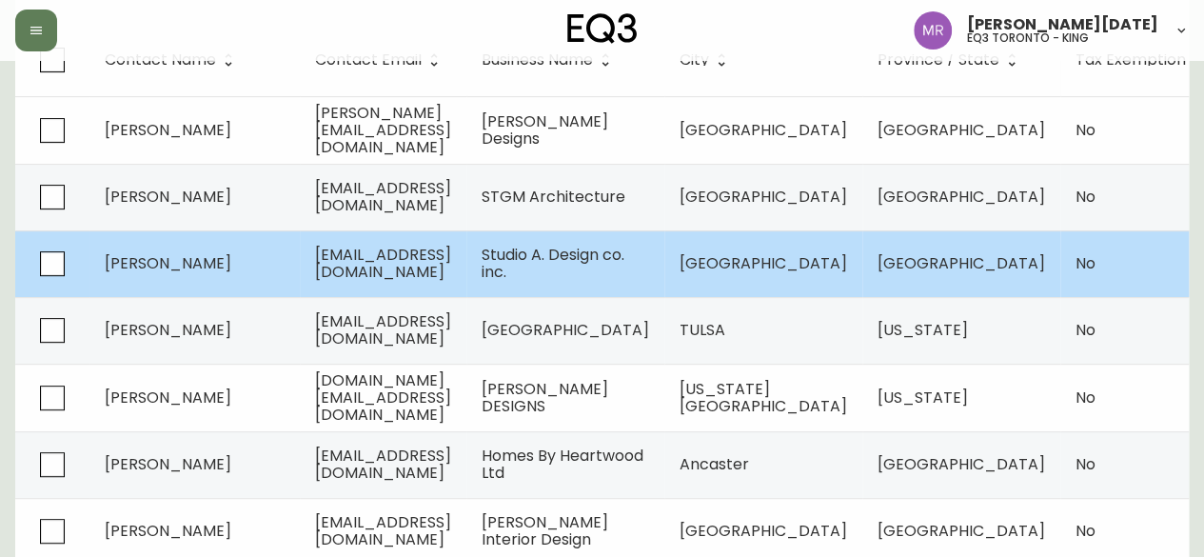
click at [466, 272] on td "[EMAIL_ADDRESS][DOMAIN_NAME]" at bounding box center [383, 263] width 167 height 67
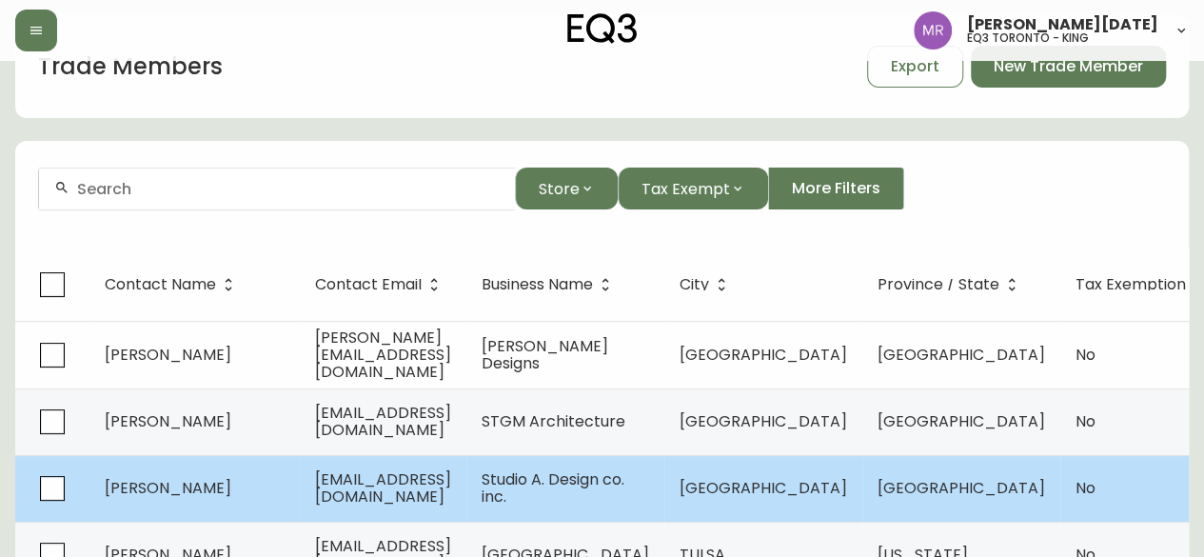
select select "ON"
select select "CA"
select select "CA_EN"
select select "Other"
select select "Interior Designer"
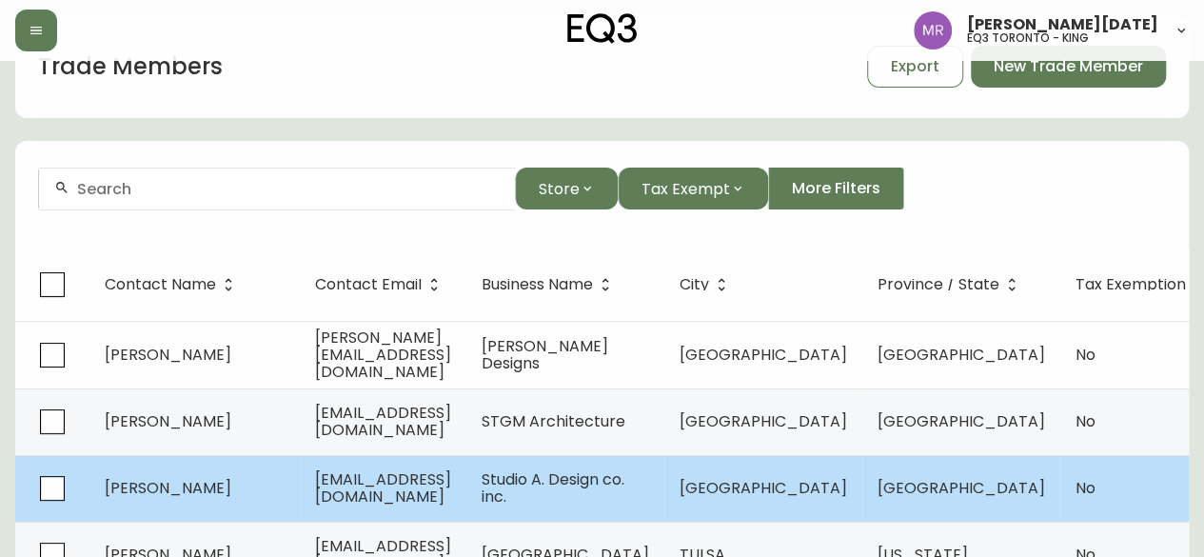
select select "false"
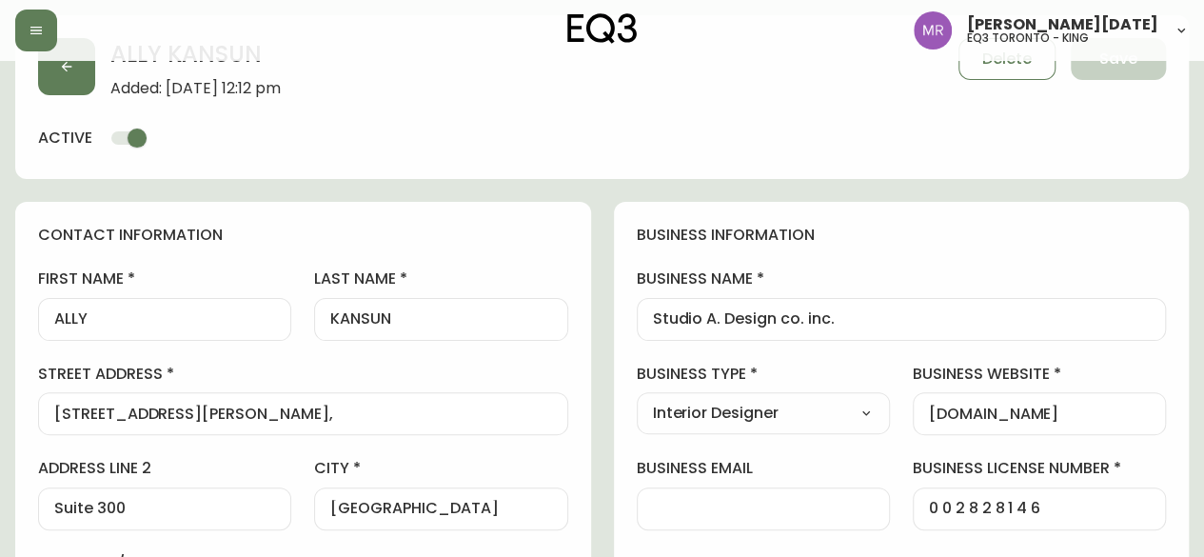
scroll to position [285, 0]
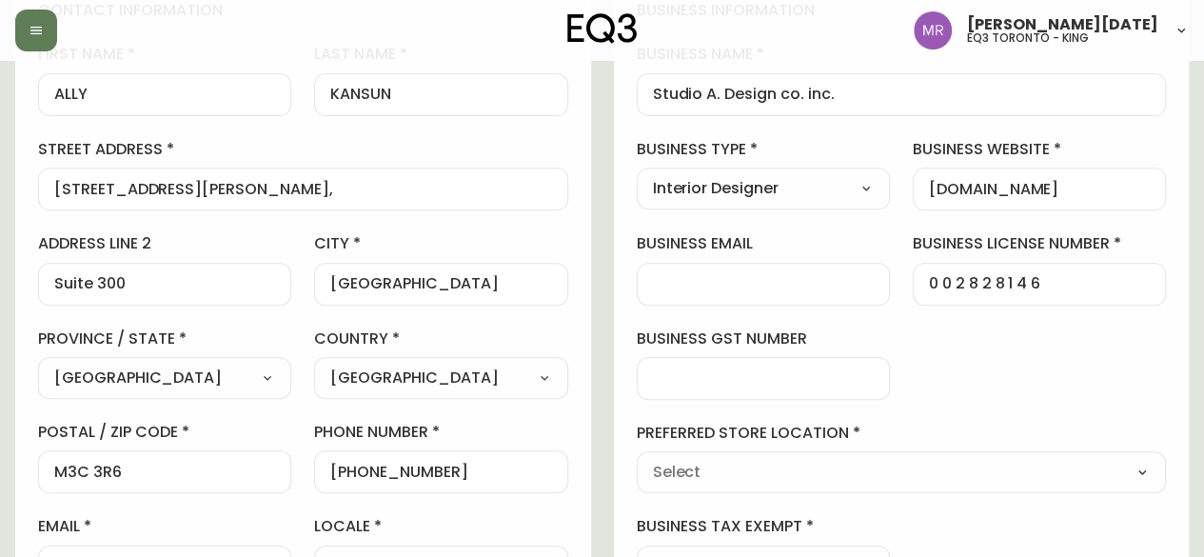
type input "EQ3 Toronto - King"
select select "cjw10z96r007p6gs0hn5531do"
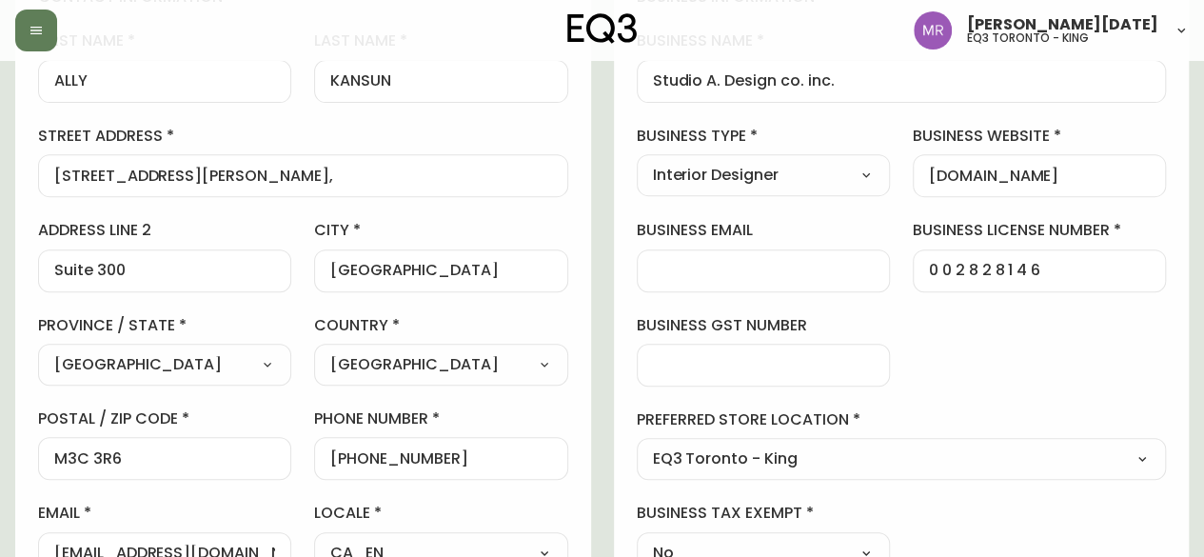
scroll to position [0, 0]
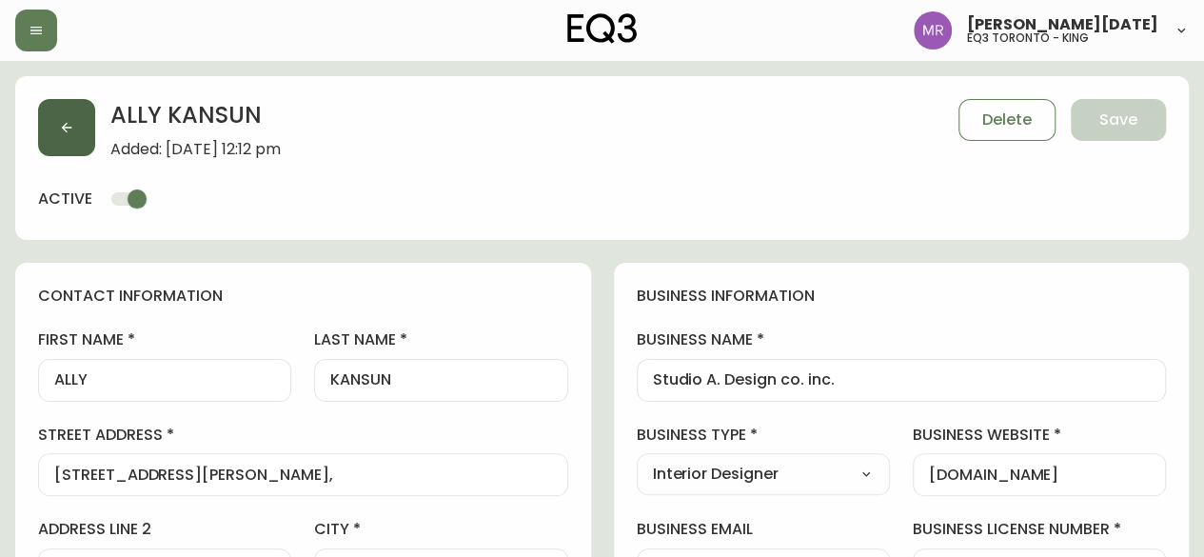
click at [78, 121] on button "button" at bounding box center [66, 127] width 57 height 57
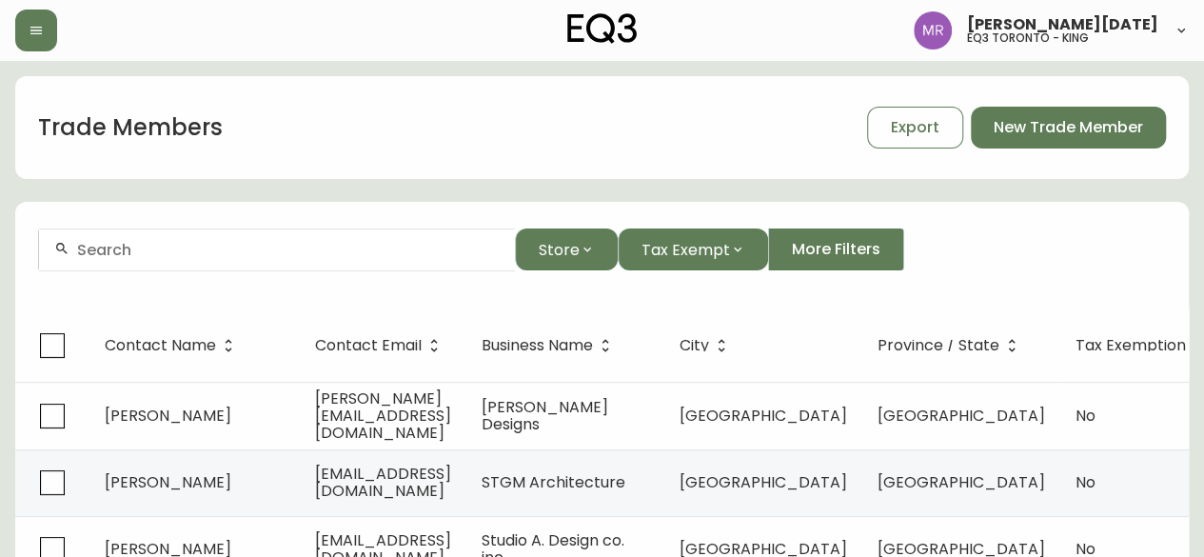
click at [366, 252] on input "text" at bounding box center [288, 250] width 422 height 18
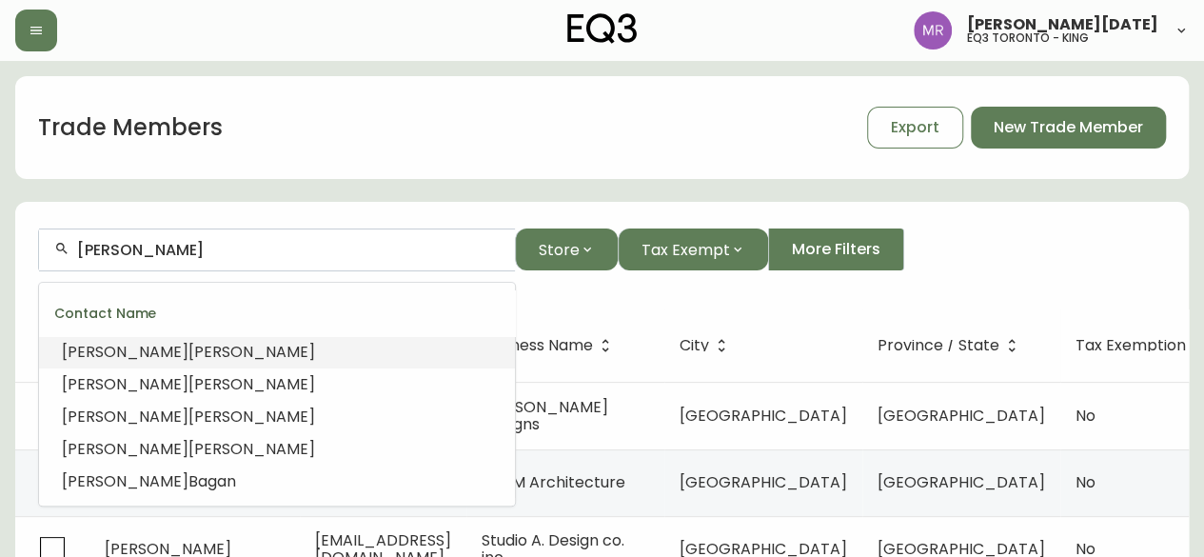
drag, startPoint x: 312, startPoint y: 254, endPoint x: 0, endPoint y: 279, distance: 313.1
paste input "@[DOMAIN_NAME]"
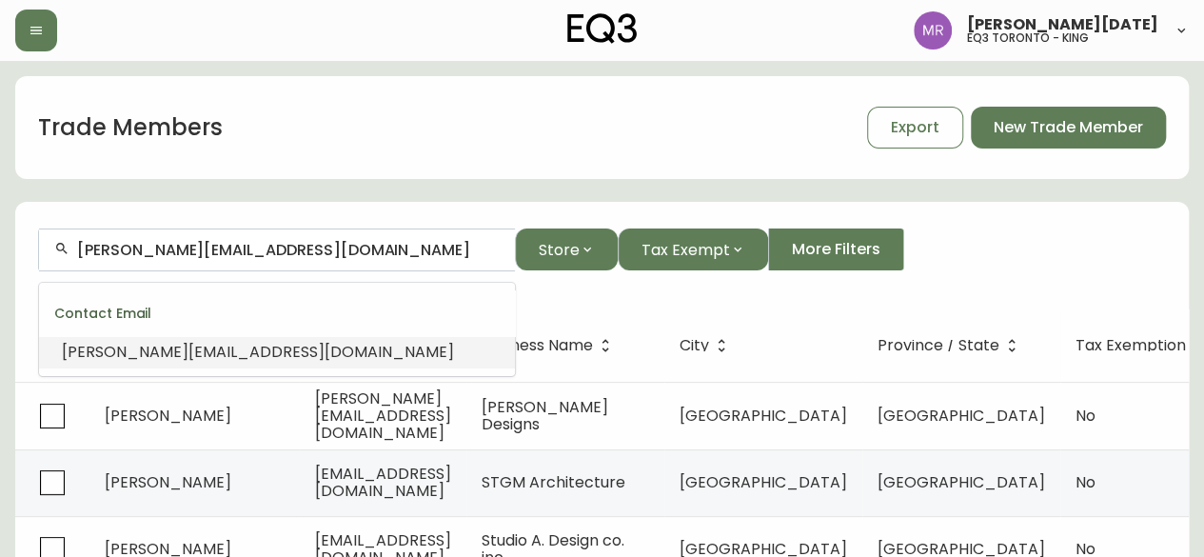
click at [273, 350] on span "[PERSON_NAME][EMAIL_ADDRESS][DOMAIN_NAME]" at bounding box center [258, 352] width 392 height 22
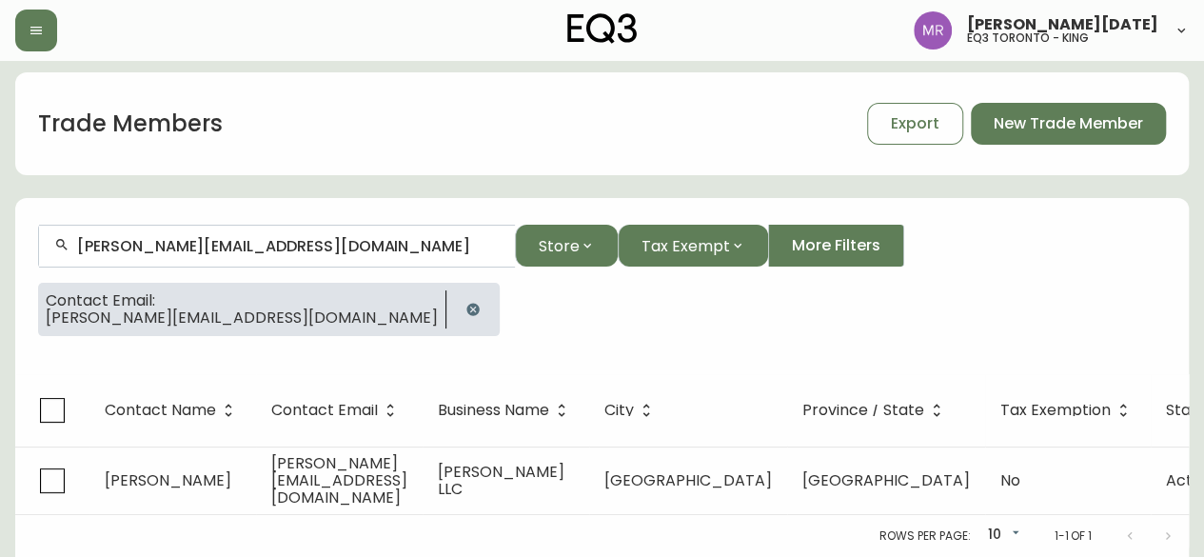
scroll to position [15, 0]
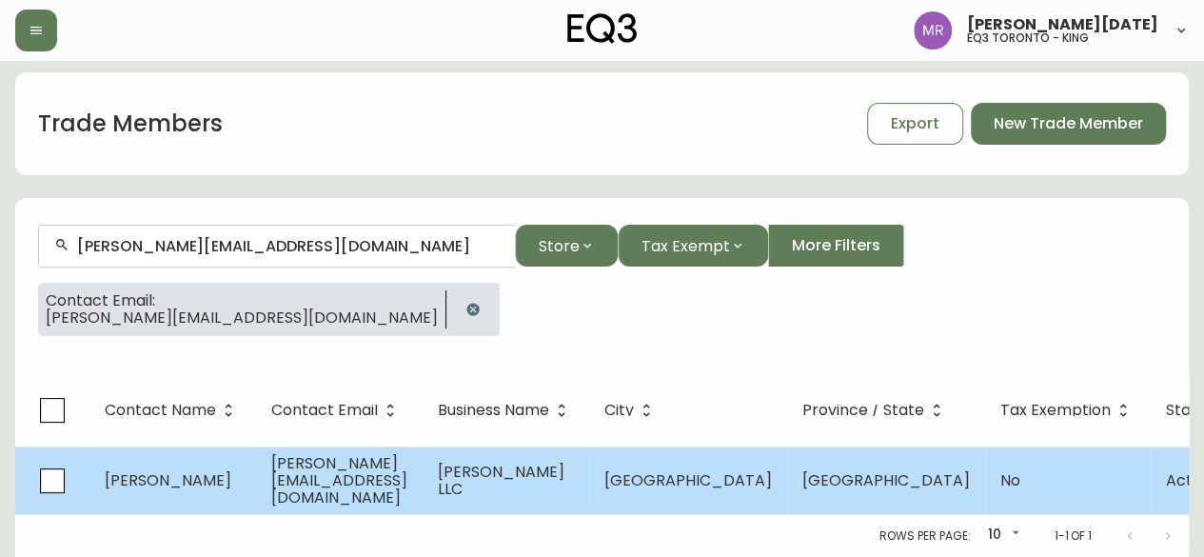
type input "[PERSON_NAME][EMAIL_ADDRESS][DOMAIN_NAME]"
click at [228, 476] on td "[PERSON_NAME]" at bounding box center [172, 480] width 167 height 68
select select "ON"
select select "CA"
select select "CA_EN"
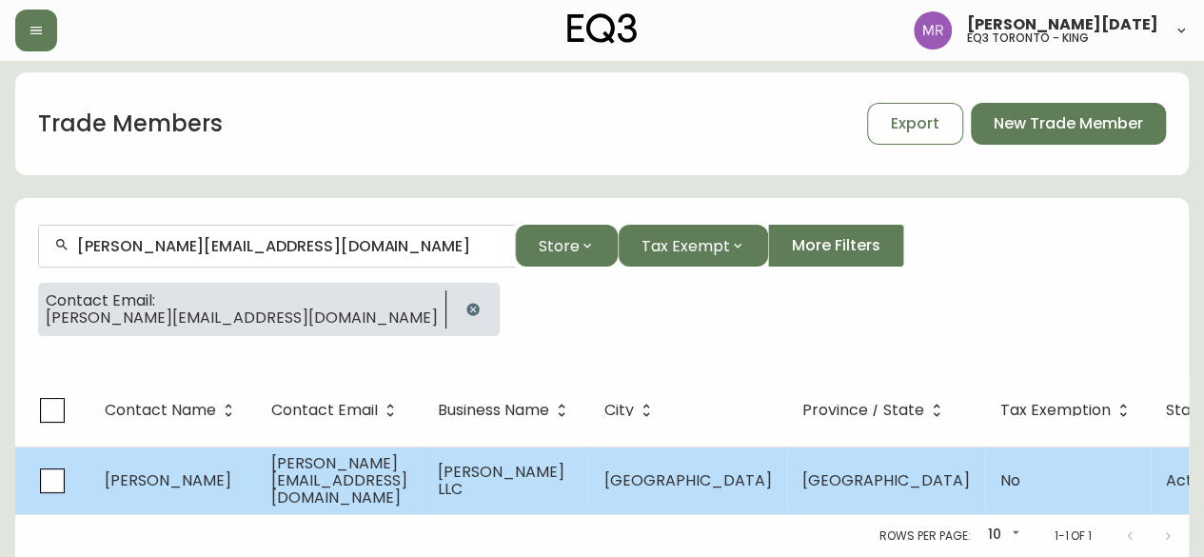
select select "Other"
select select "Interior Designer"
select select "false"
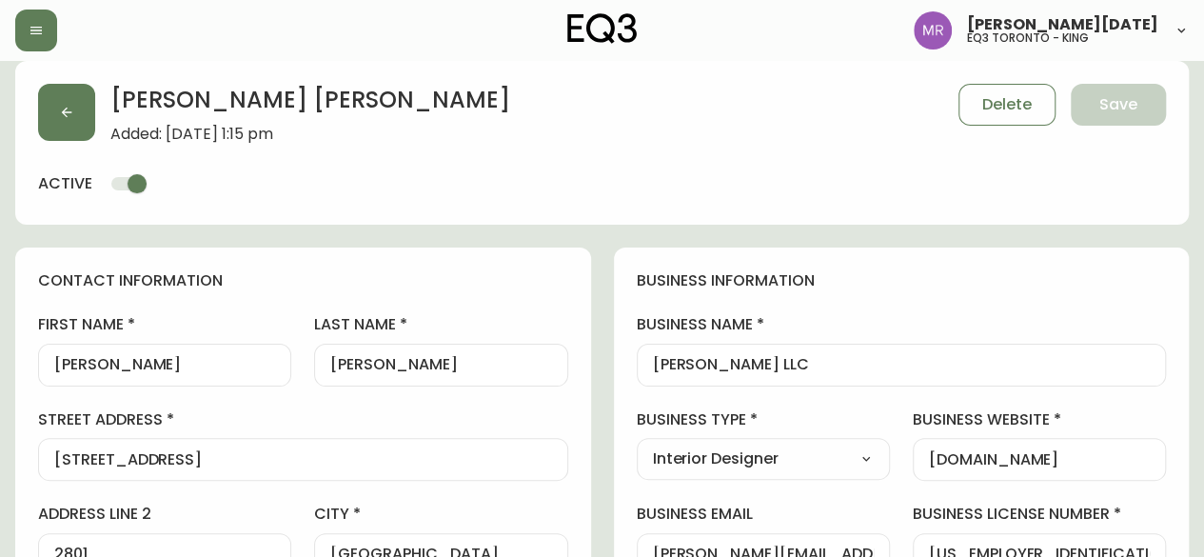
type input "EQ3 Toronto - King"
select select "cjw10z96r007p6gs0hn5531do"
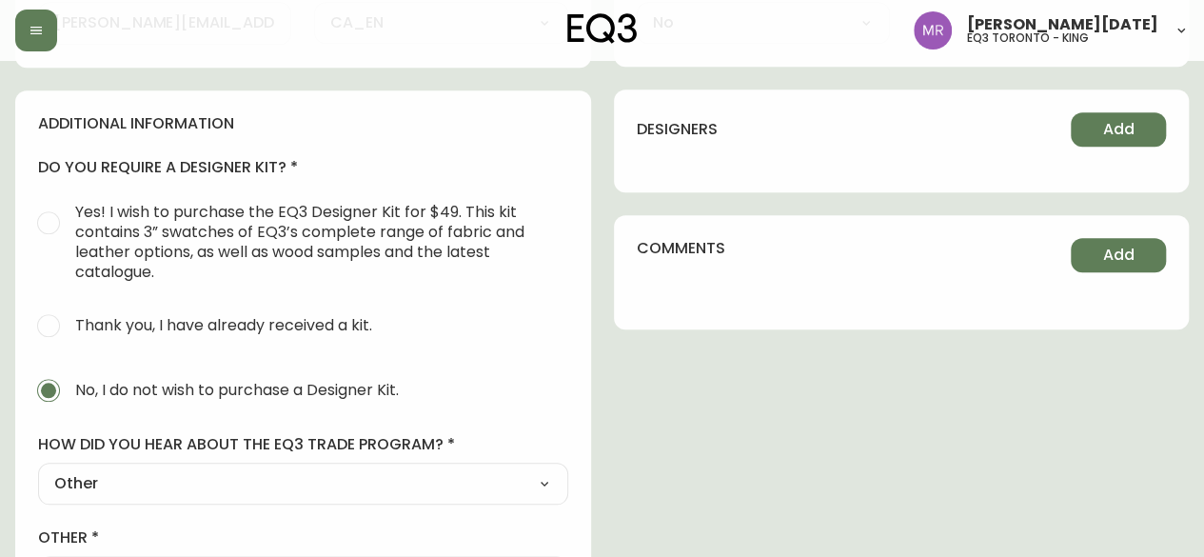
scroll to position [1060, 0]
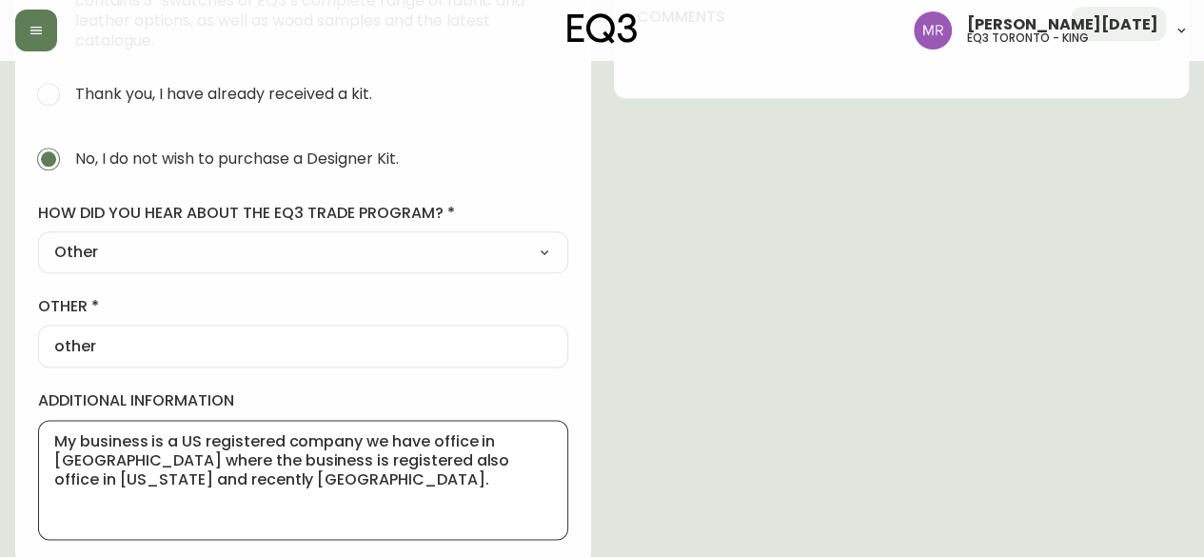
drag, startPoint x: 527, startPoint y: 437, endPoint x: 434, endPoint y: 471, distance: 99.3
click at [434, 471] on textarea "My business is a US registered company we have office in [GEOGRAPHIC_DATA] wher…" at bounding box center [303, 479] width 498 height 95
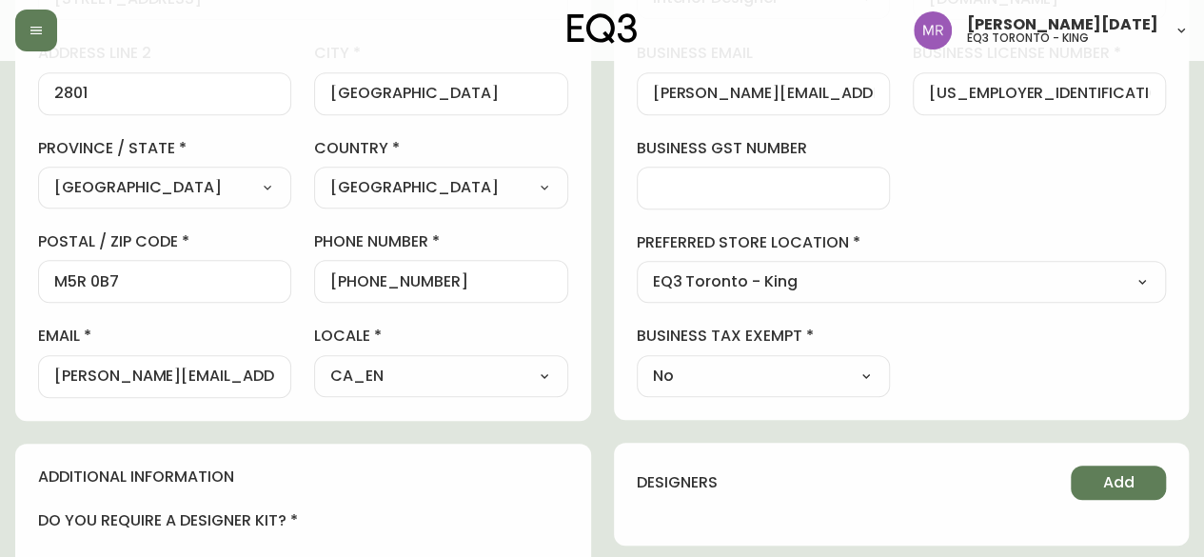
scroll to position [476, 0]
click at [737, 92] on input "[PERSON_NAME][EMAIL_ADDRESS][DOMAIN_NAME]" at bounding box center [763, 94] width 221 height 18
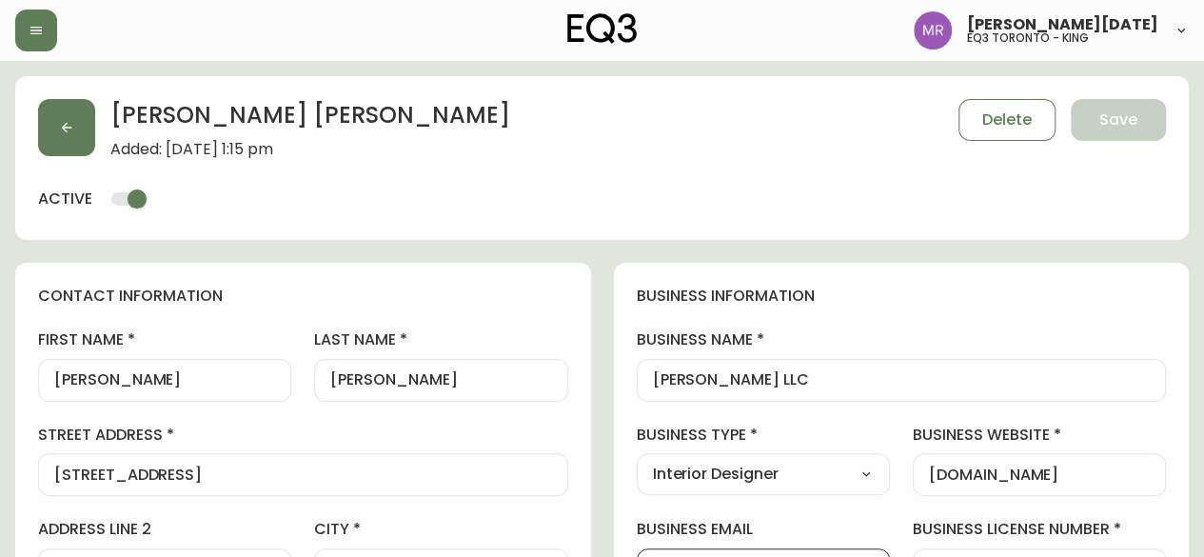
scroll to position [95, 0]
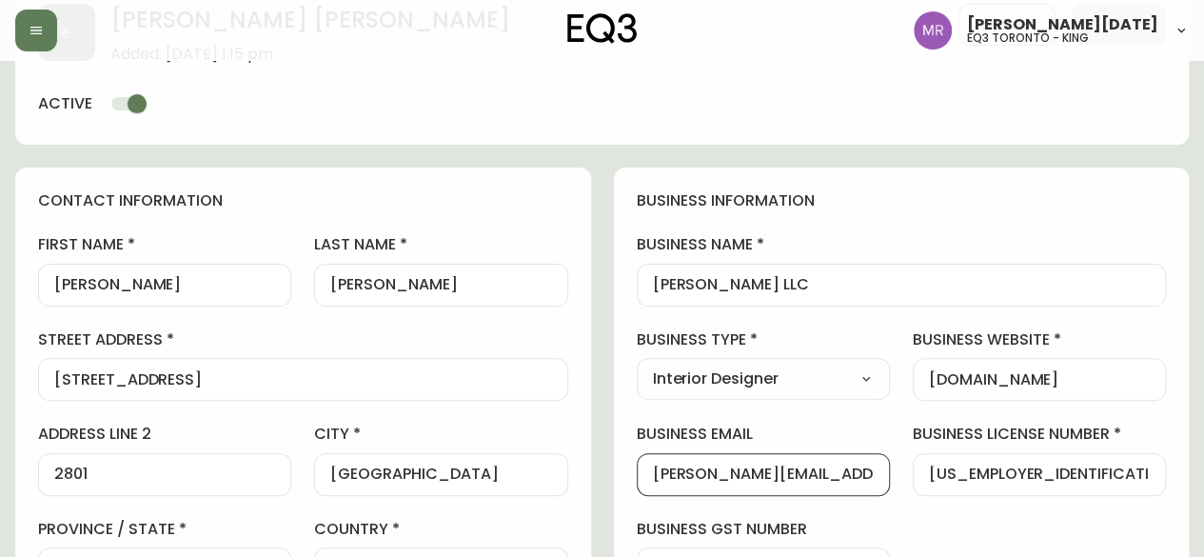
click at [873, 265] on div "[PERSON_NAME] LLC" at bounding box center [902, 285] width 530 height 43
click at [971, 378] on input "[DOMAIN_NAME]" at bounding box center [1039, 379] width 221 height 18
click at [972, 379] on input "[DOMAIN_NAME]" at bounding box center [1039, 379] width 221 height 18
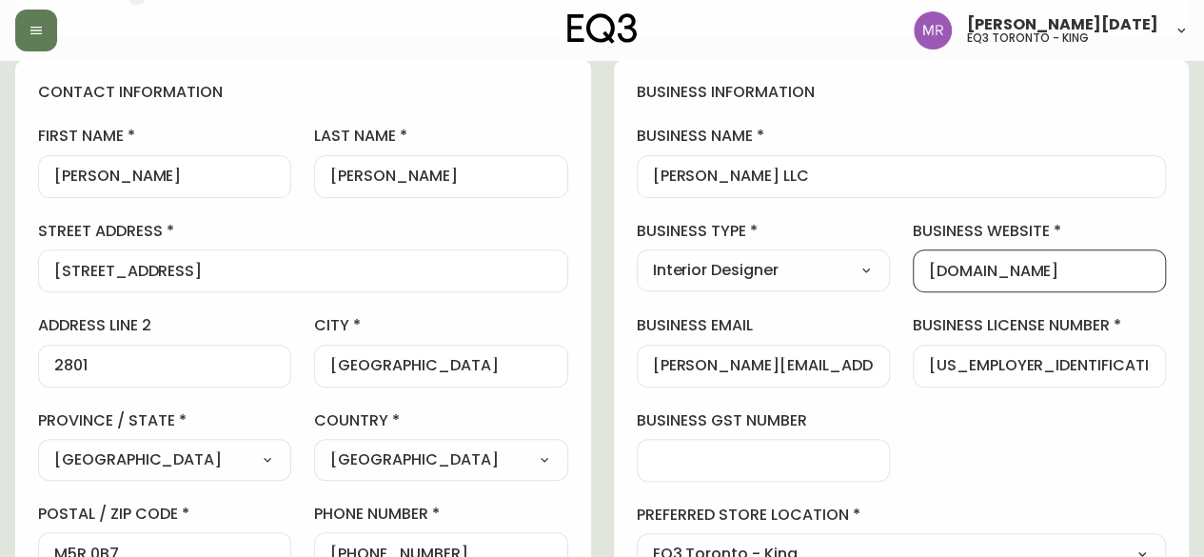
scroll to position [0, 0]
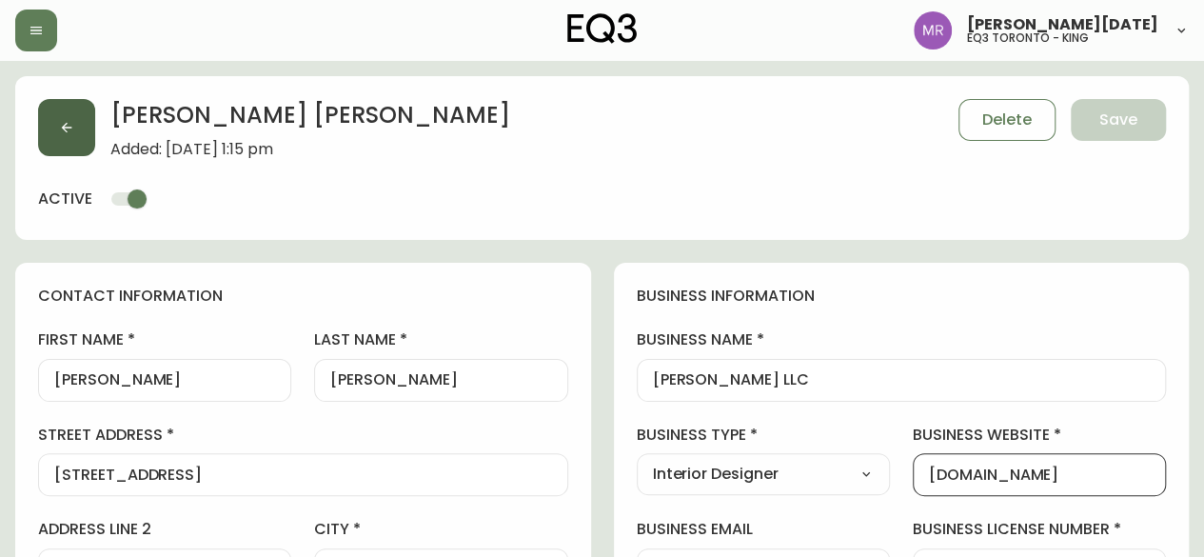
click at [86, 128] on button "button" at bounding box center [66, 127] width 57 height 57
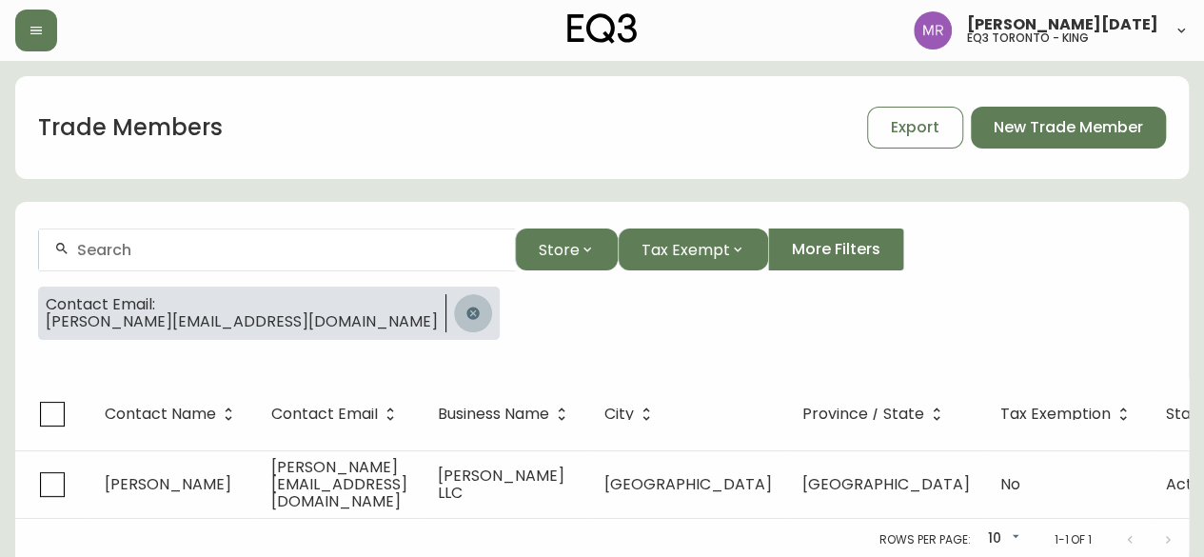
click at [454, 318] on button "button" at bounding box center [473, 313] width 38 height 38
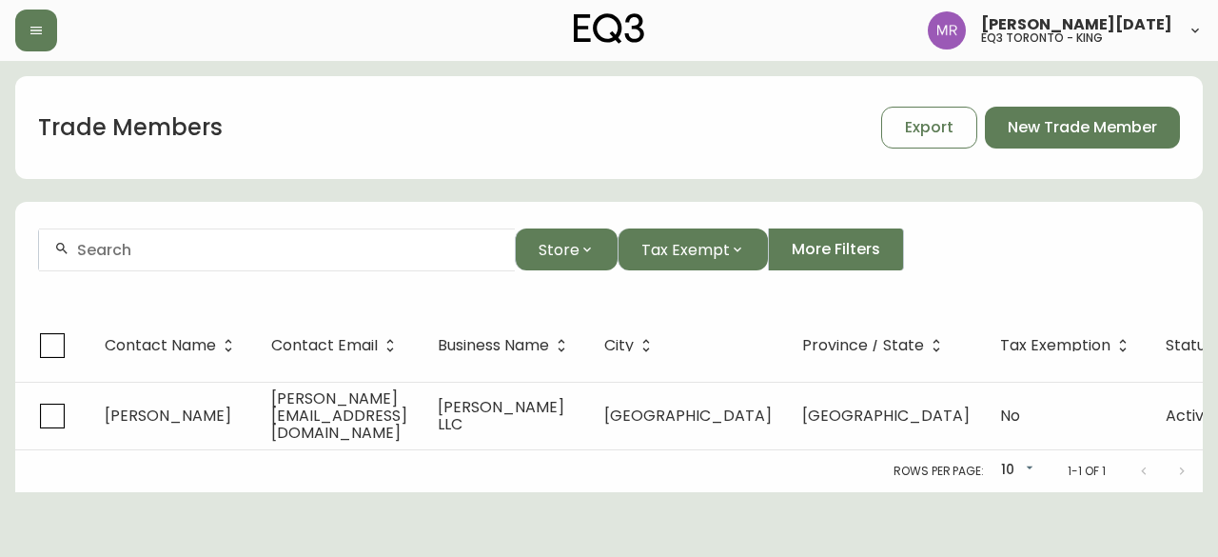
click at [199, 235] on div at bounding box center [277, 249] width 476 height 43
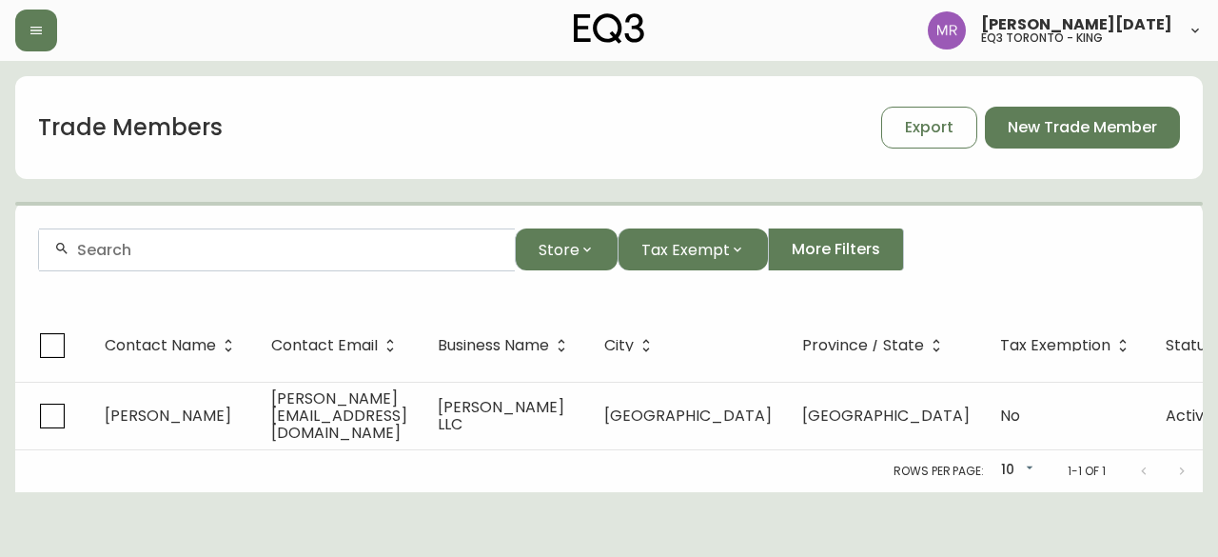
paste input "[PERSON_NAME][EMAIL_ADDRESS][PERSON_NAME][DOMAIN_NAME]"
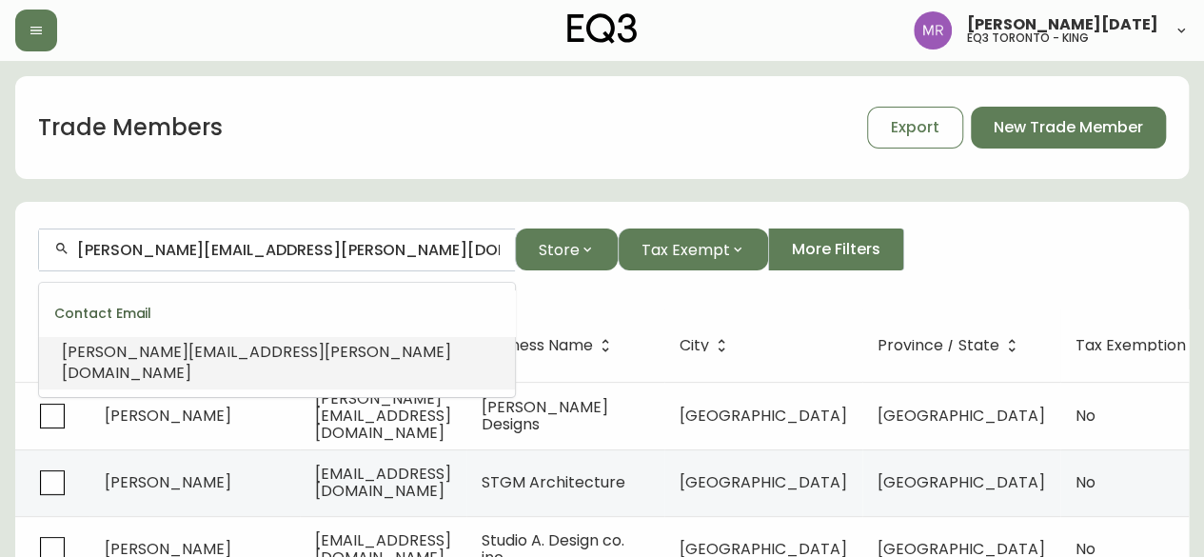
click at [255, 357] on span "[PERSON_NAME][EMAIL_ADDRESS][PERSON_NAME][DOMAIN_NAME]" at bounding box center [256, 362] width 389 height 43
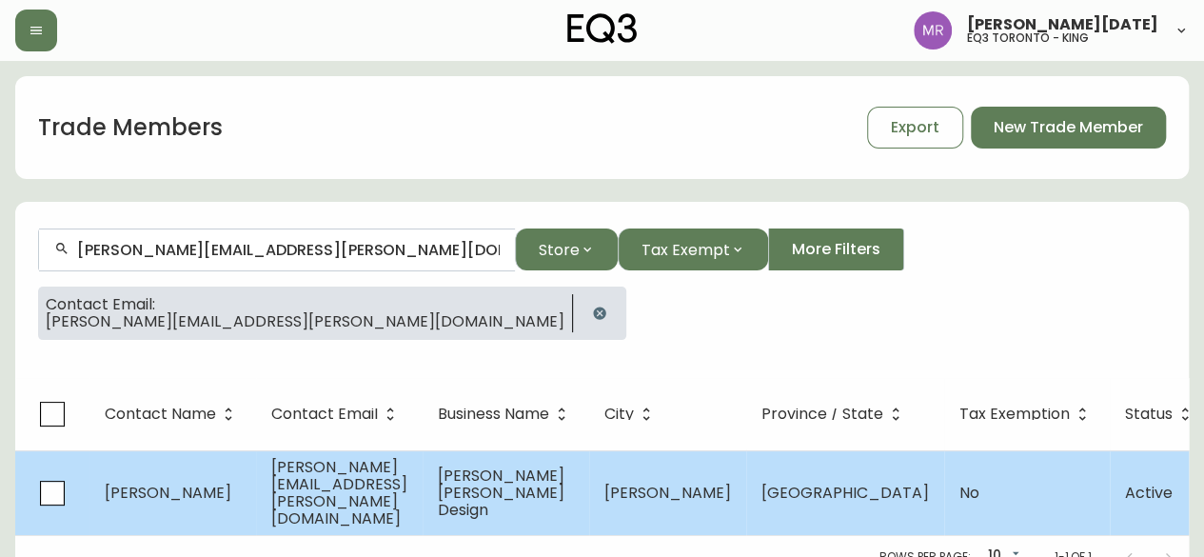
type input "[PERSON_NAME][EMAIL_ADDRESS][PERSON_NAME][DOMAIN_NAME]"
click at [210, 506] on td "[PERSON_NAME]" at bounding box center [172, 492] width 167 height 85
select select "ON"
select select "CA"
select select "CA_EN"
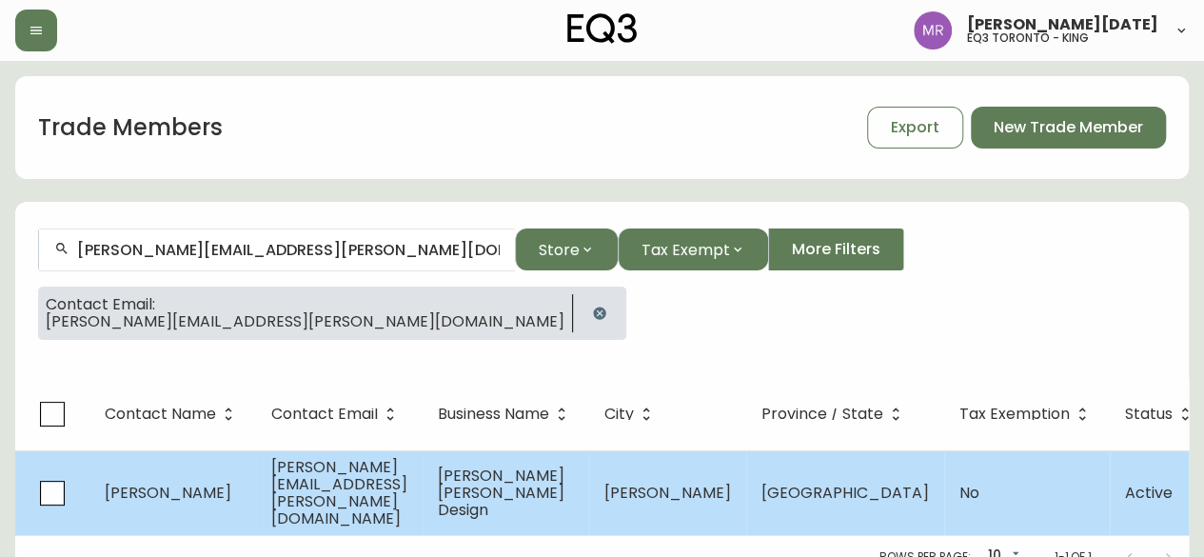
select select "Outreach from a Trade Rep"
select select "Interior Designer"
select select "false"
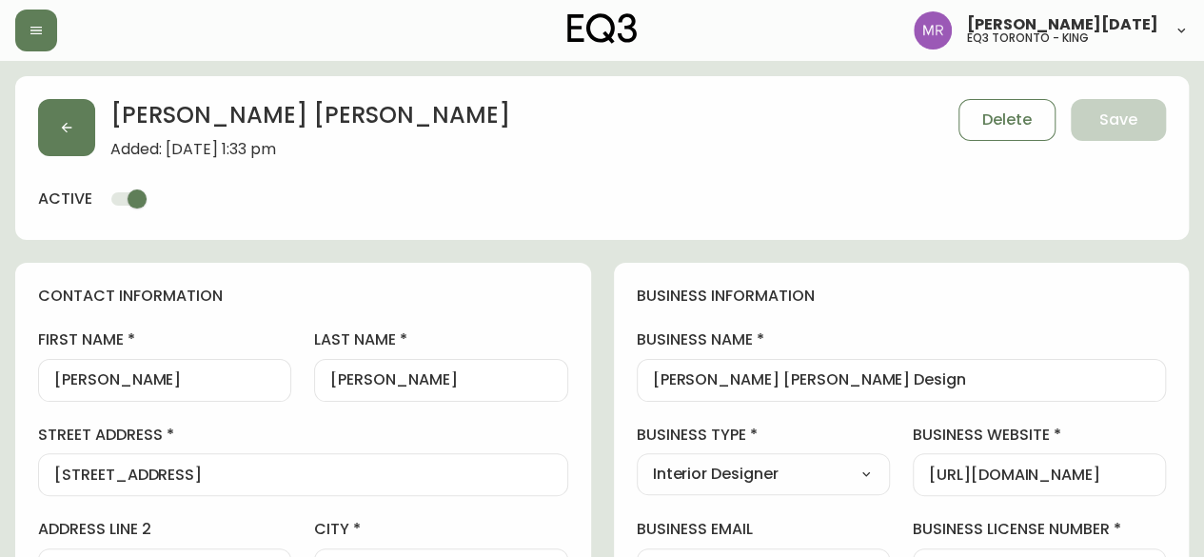
type input "EQ3 [GEOGRAPHIC_DATA]"
select select "cjw10z96q005b6gs00r6w7pwt"
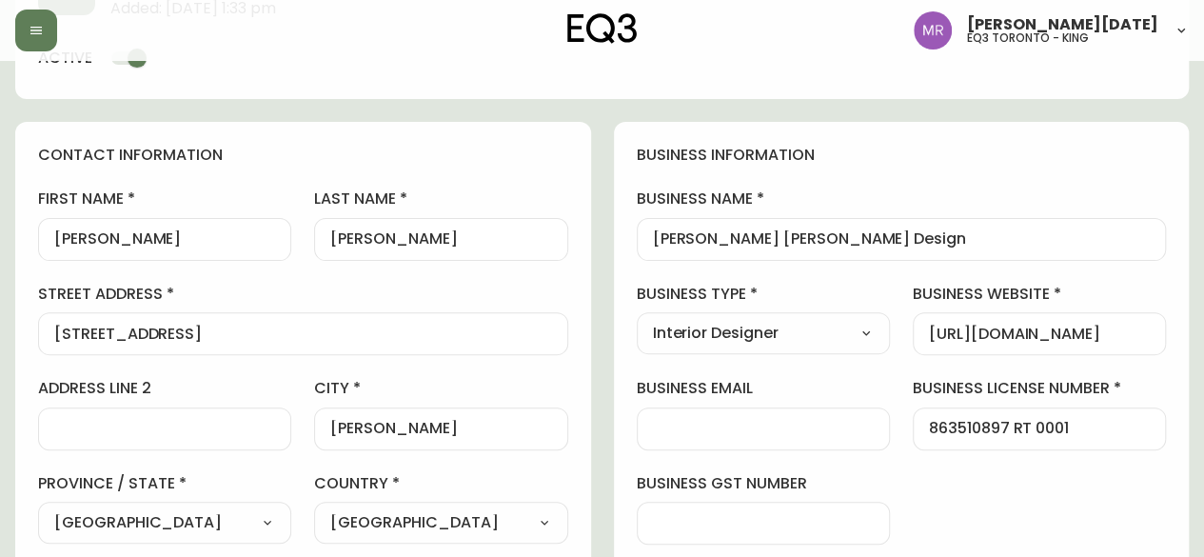
scroll to position [476, 0]
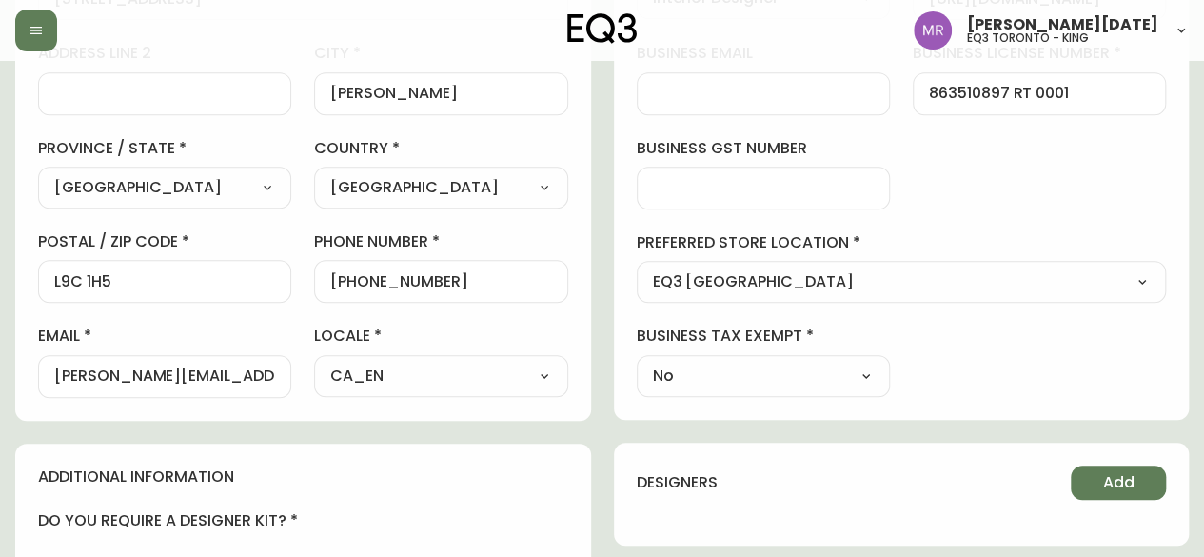
click at [270, 374] on input "[PERSON_NAME][EMAIL_ADDRESS][PERSON_NAME][DOMAIN_NAME]" at bounding box center [164, 376] width 221 height 18
paste input "@patricialucy"
type input "[PERSON_NAME][EMAIL_ADDRESS][DOMAIN_NAME]"
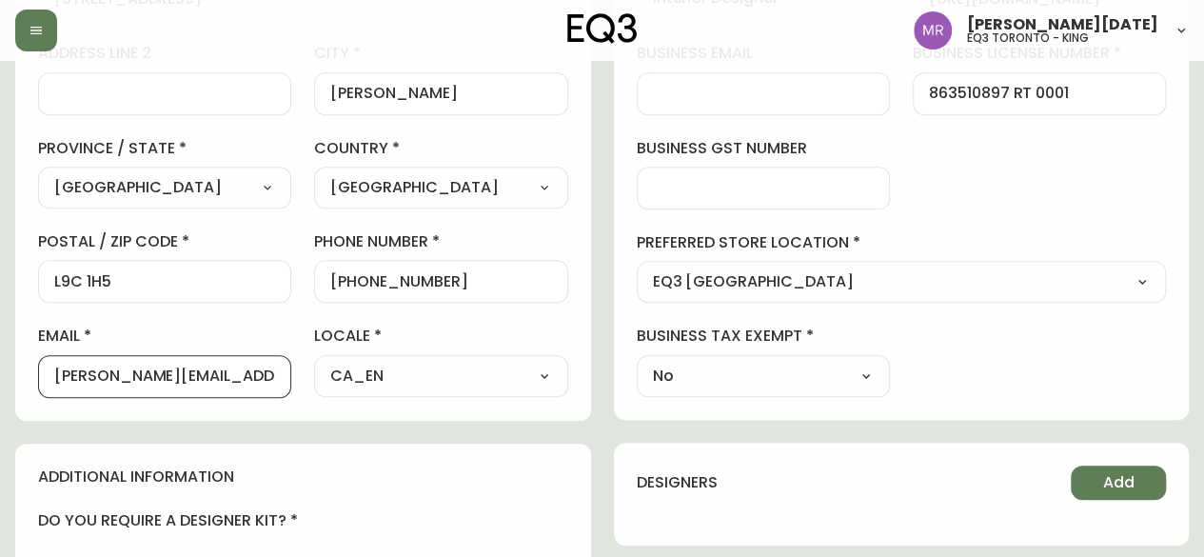
click at [59, 404] on div "contact information first name [PERSON_NAME] name [PERSON_NAME][GEOGRAPHIC_DATA…" at bounding box center [303, 104] width 576 height 634
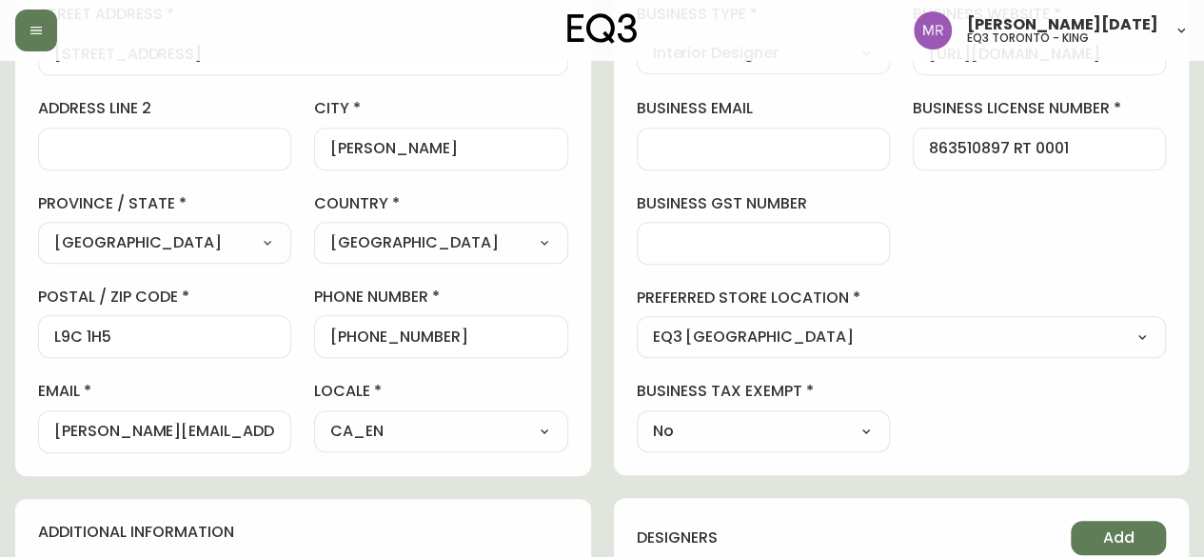
scroll to position [571, 0]
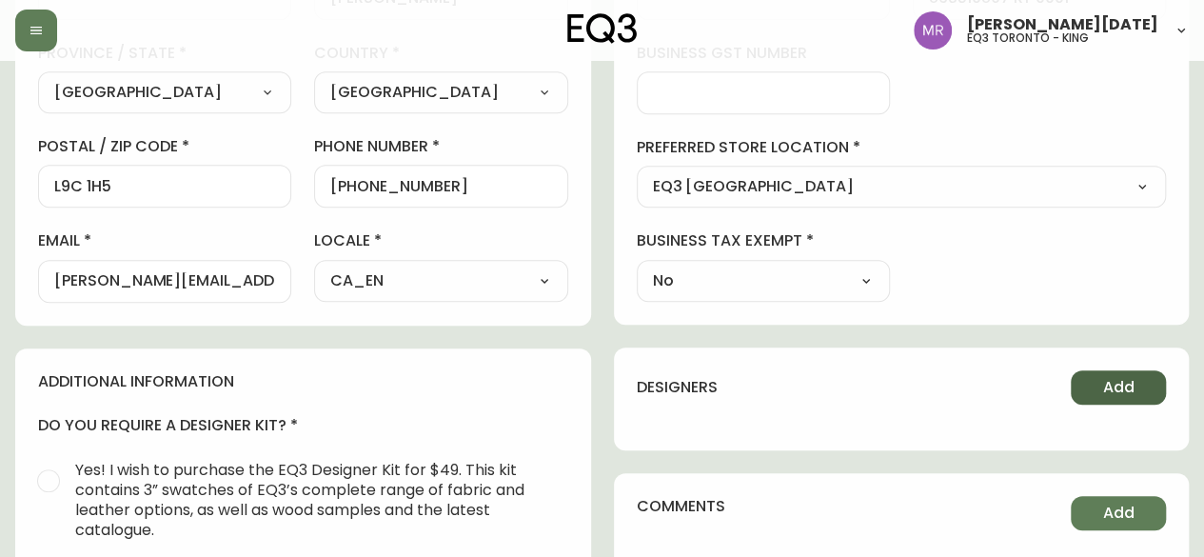
click at [1114, 382] on span "Add" at bounding box center [1118, 387] width 31 height 21
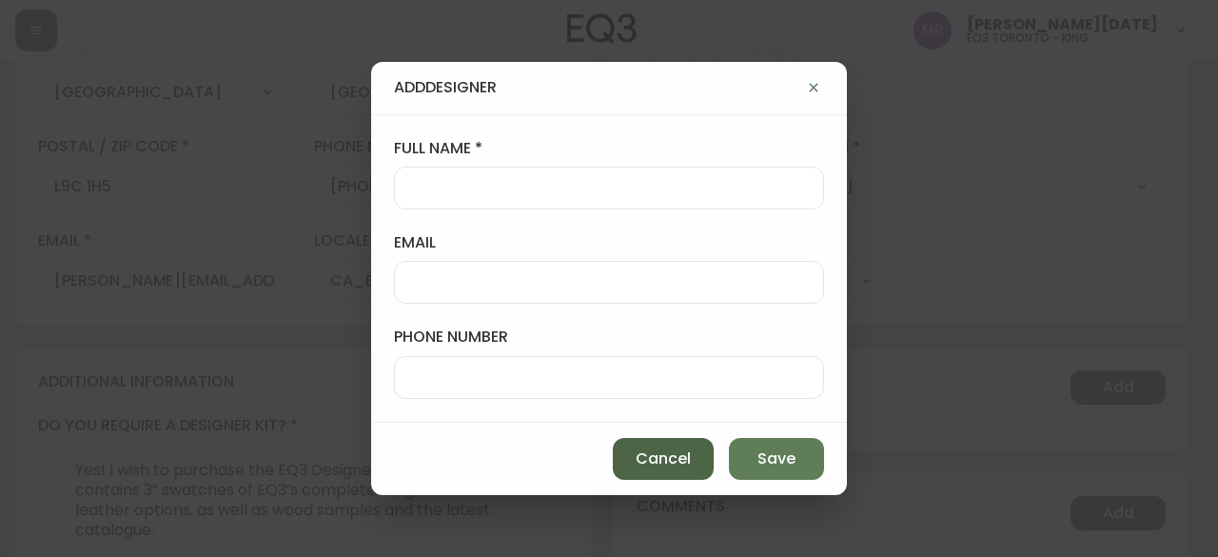
click at [648, 476] on button "Cancel" at bounding box center [663, 459] width 101 height 42
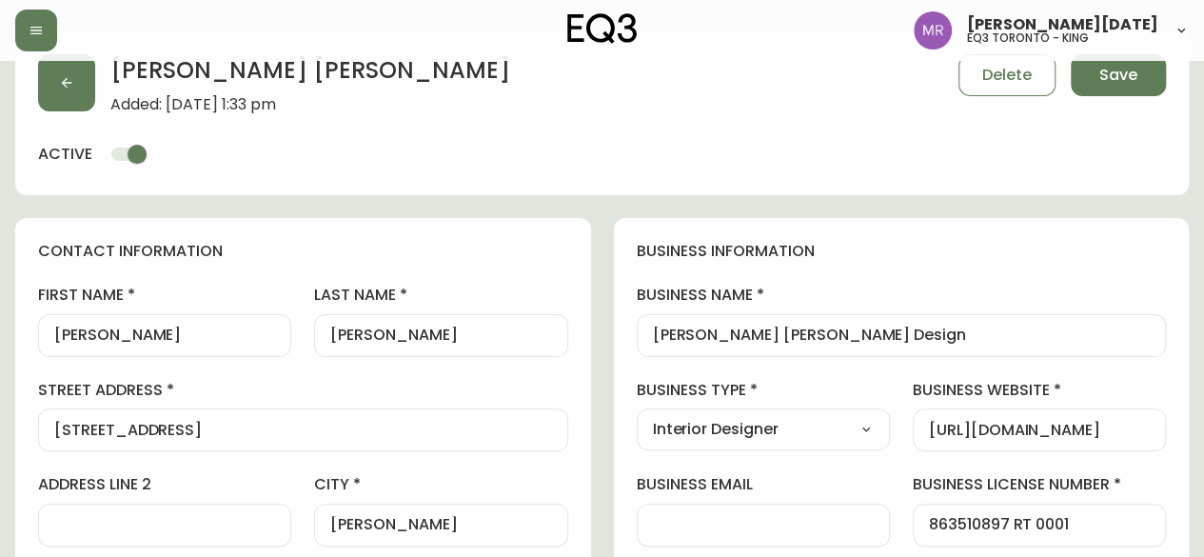
scroll to position [0, 0]
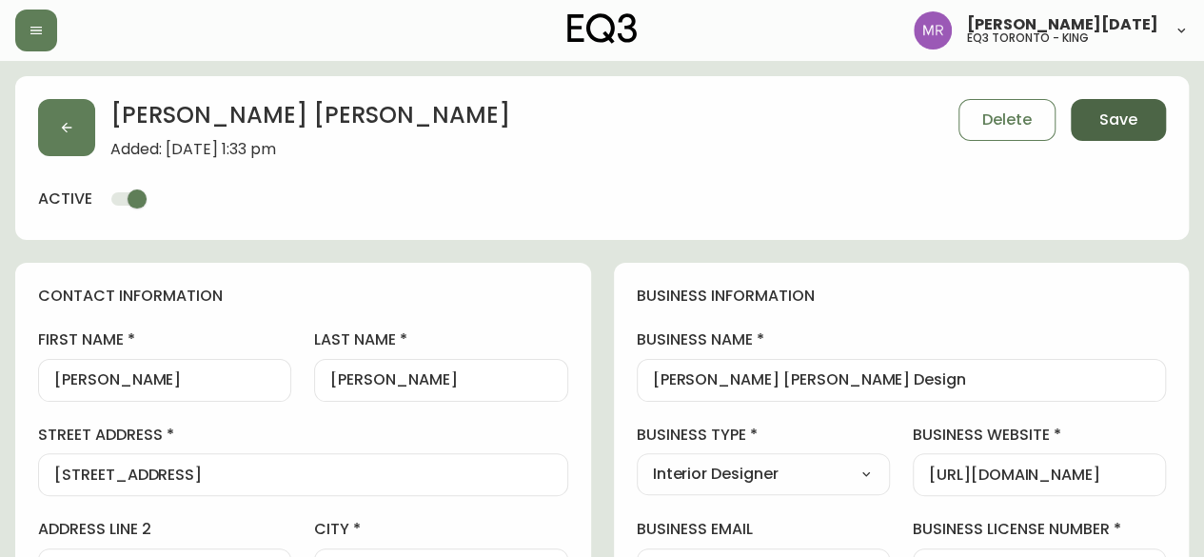
click at [1124, 115] on span "Save" at bounding box center [1118, 119] width 38 height 21
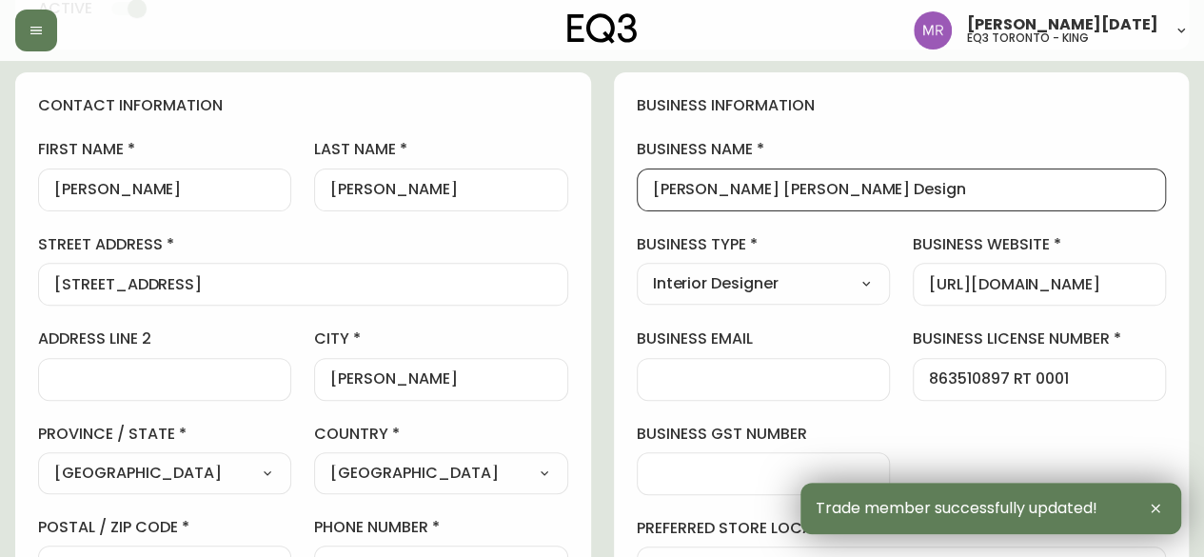
drag, startPoint x: 820, startPoint y: 191, endPoint x: 552, endPoint y: 218, distance: 269.6
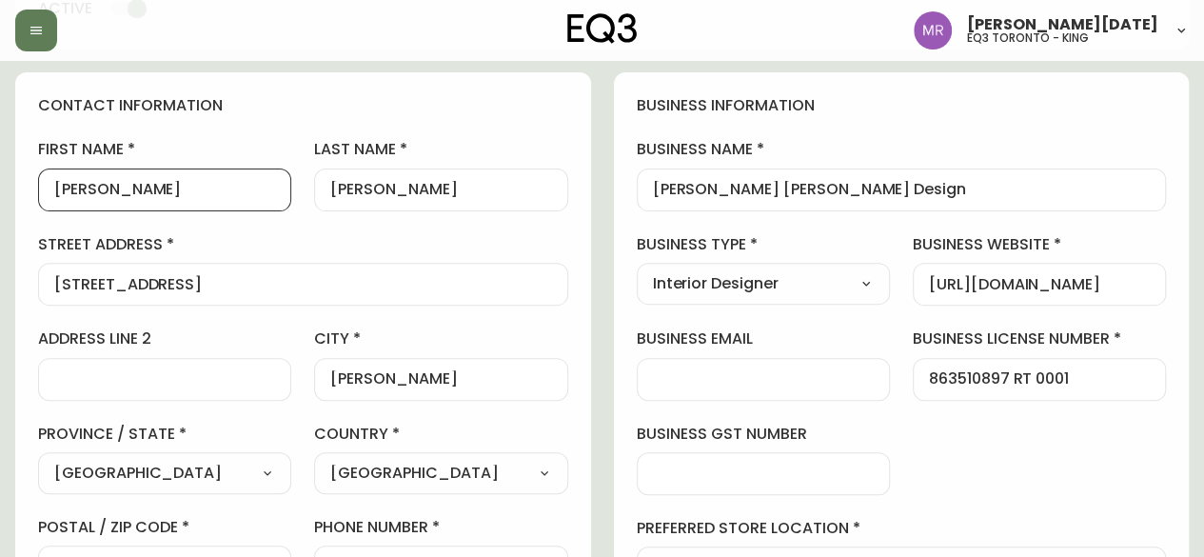
drag, startPoint x: 204, startPoint y: 191, endPoint x: 0, endPoint y: 169, distance: 204.8
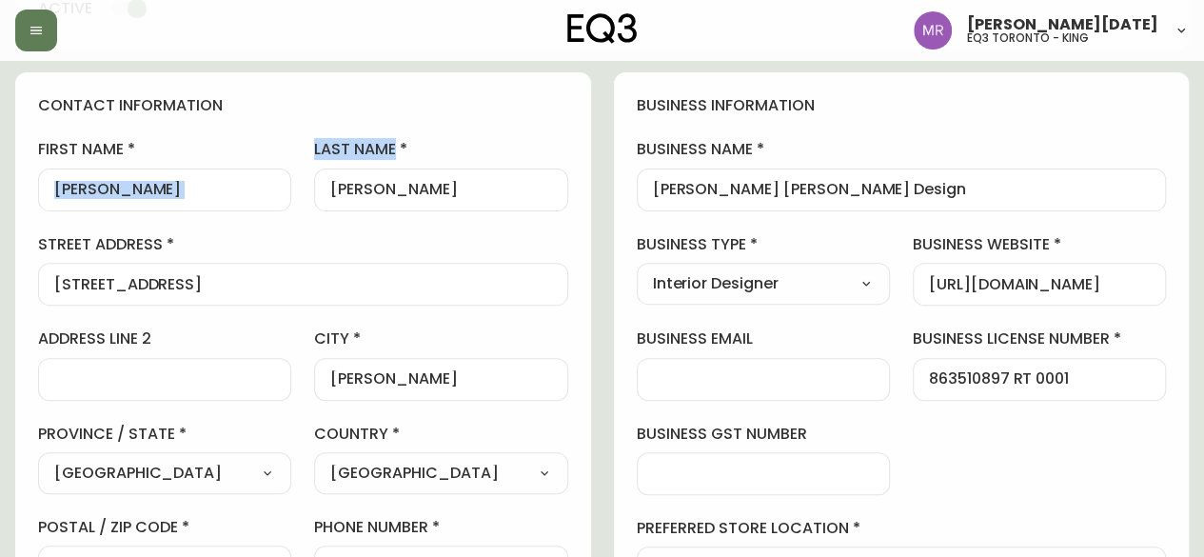
drag, startPoint x: 440, startPoint y: 178, endPoint x: 282, endPoint y: 194, distance: 158.8
click at [282, 194] on div "first name [PERSON_NAME] name [PERSON_NAME][GEOGRAPHIC_DATA] address [STREET_AD…" at bounding box center [303, 410] width 530 height 543
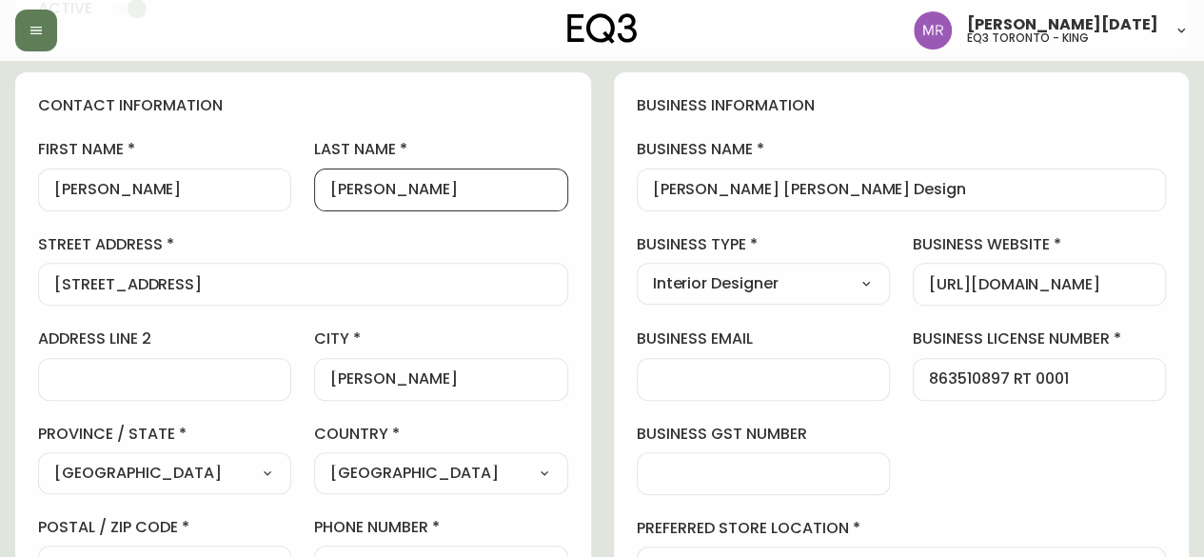
drag, startPoint x: 409, startPoint y: 191, endPoint x: 296, endPoint y: 190, distance: 113.2
click at [296, 190] on div "first name [PERSON_NAME] name [PERSON_NAME][GEOGRAPHIC_DATA] address [STREET_AD…" at bounding box center [303, 410] width 530 height 543
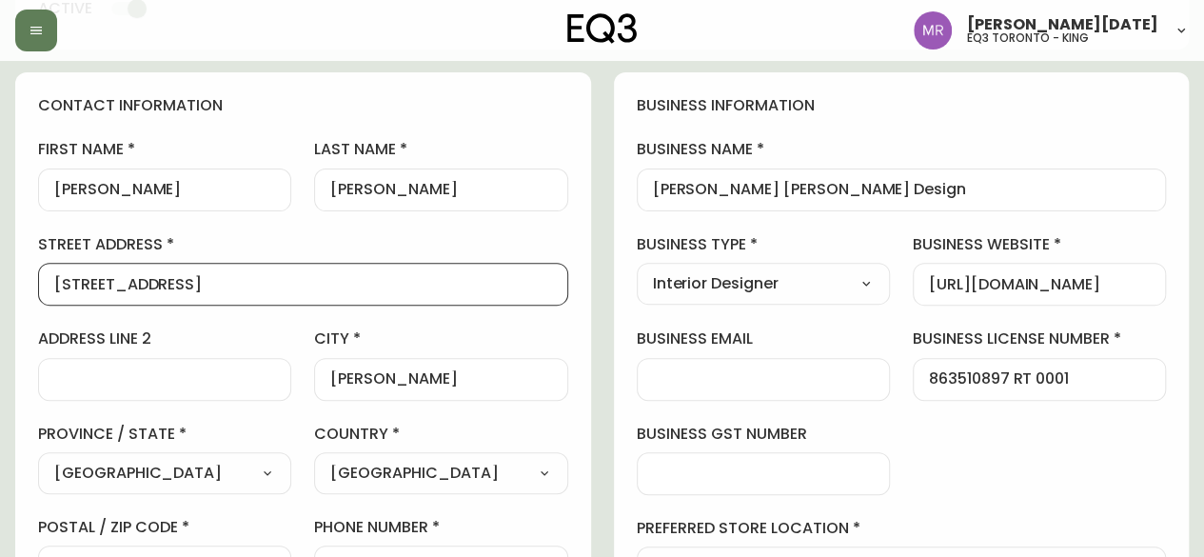
drag, startPoint x: 190, startPoint y: 285, endPoint x: 0, endPoint y: 287, distance: 190.3
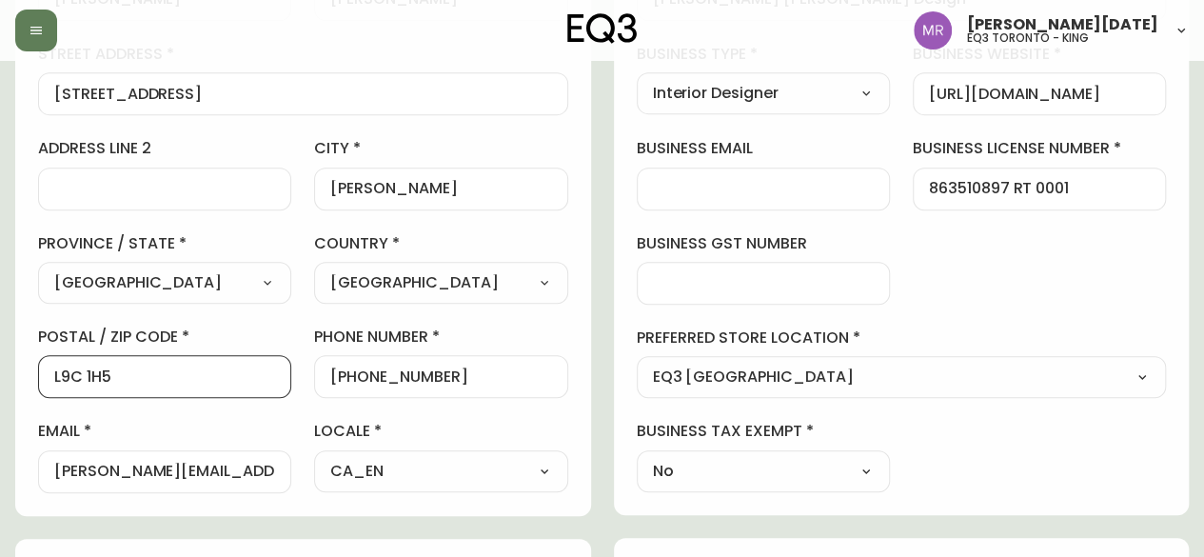
drag, startPoint x: 129, startPoint y: 372, endPoint x: 0, endPoint y: 384, distance: 130.0
click at [0, 384] on main "[PERSON_NAME] Added: [DATE] 1:33 pm Delete Save active contact information firs…" at bounding box center [602, 413] width 1204 height 1466
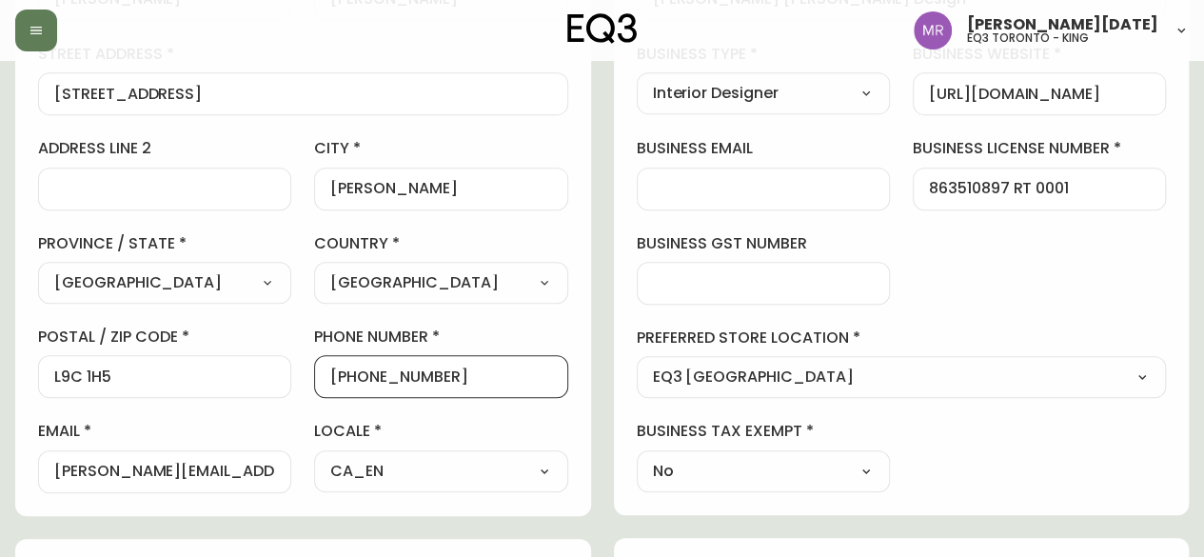
drag, startPoint x: 487, startPoint y: 386, endPoint x: 351, endPoint y: 370, distance: 137.0
click at [351, 370] on div "[PHONE_NUMBER]" at bounding box center [440, 376] width 253 height 43
drag, startPoint x: 412, startPoint y: 369, endPoint x: 346, endPoint y: 360, distance: 66.3
click at [346, 360] on div "[PHONE_NUMBER]" at bounding box center [440, 376] width 253 height 43
